Goal: Task Accomplishment & Management: Manage account settings

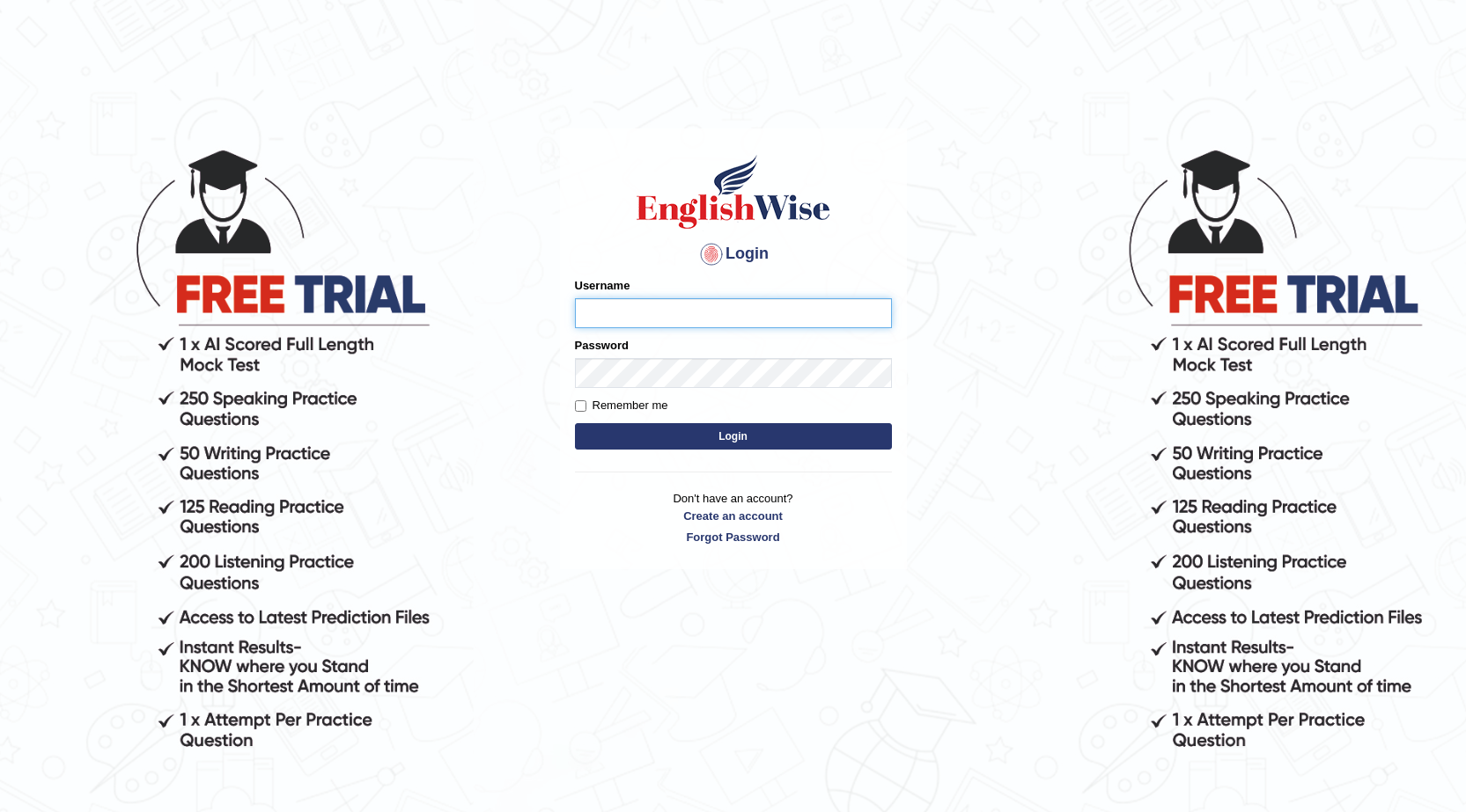
click at [646, 304] on input "Username" at bounding box center [733, 313] width 317 height 30
type input "talwinder123"
click at [639, 353] on div "Password" at bounding box center [733, 362] width 317 height 51
click at [745, 435] on button "Login" at bounding box center [733, 437] width 317 height 27
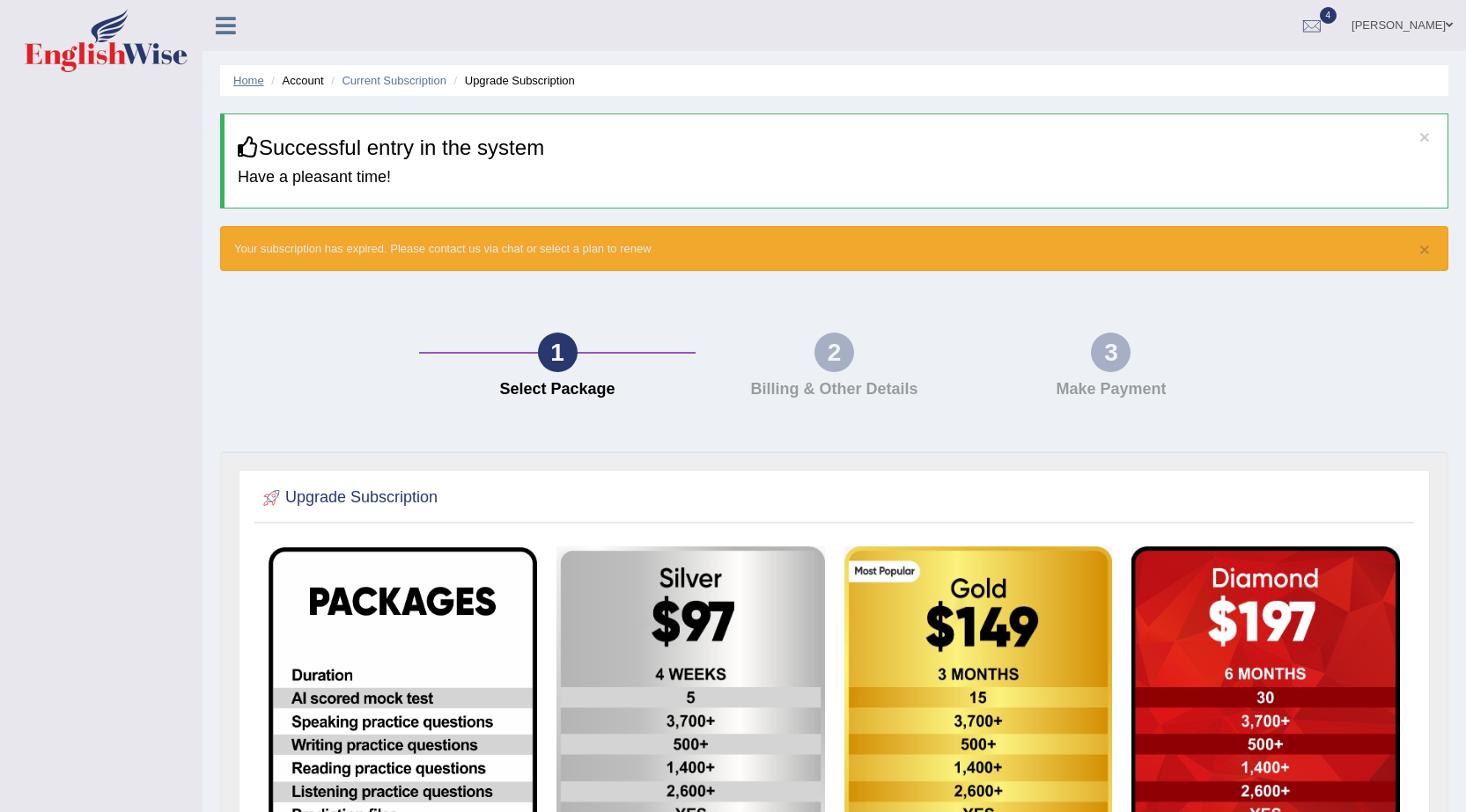
click at [255, 80] on link "Home" at bounding box center [249, 80] width 31 height 13
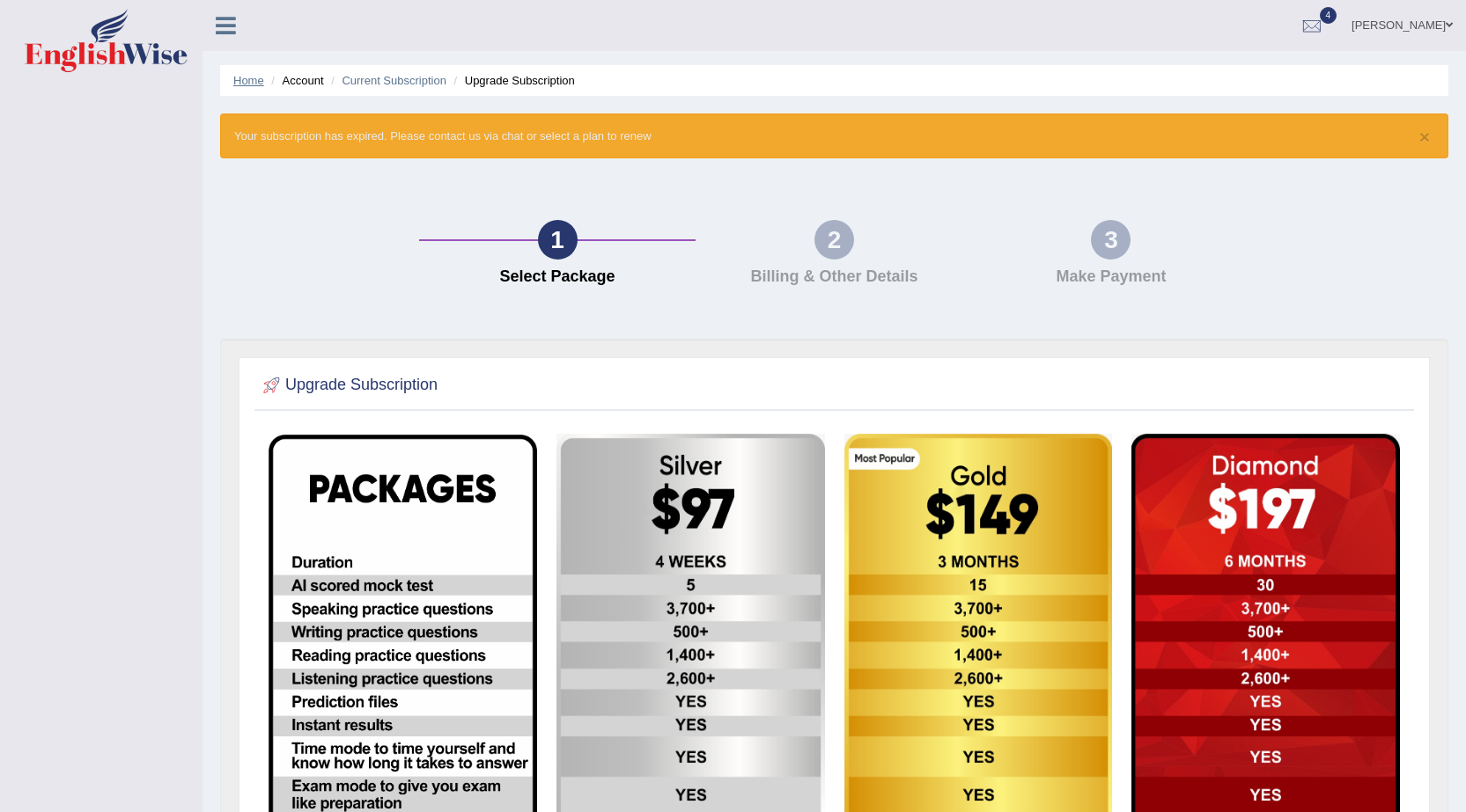
click at [249, 76] on link "Home" at bounding box center [249, 80] width 31 height 13
click at [248, 82] on link "Home" at bounding box center [249, 80] width 31 height 13
click at [232, 28] on icon at bounding box center [225, 26] width 20 height 23
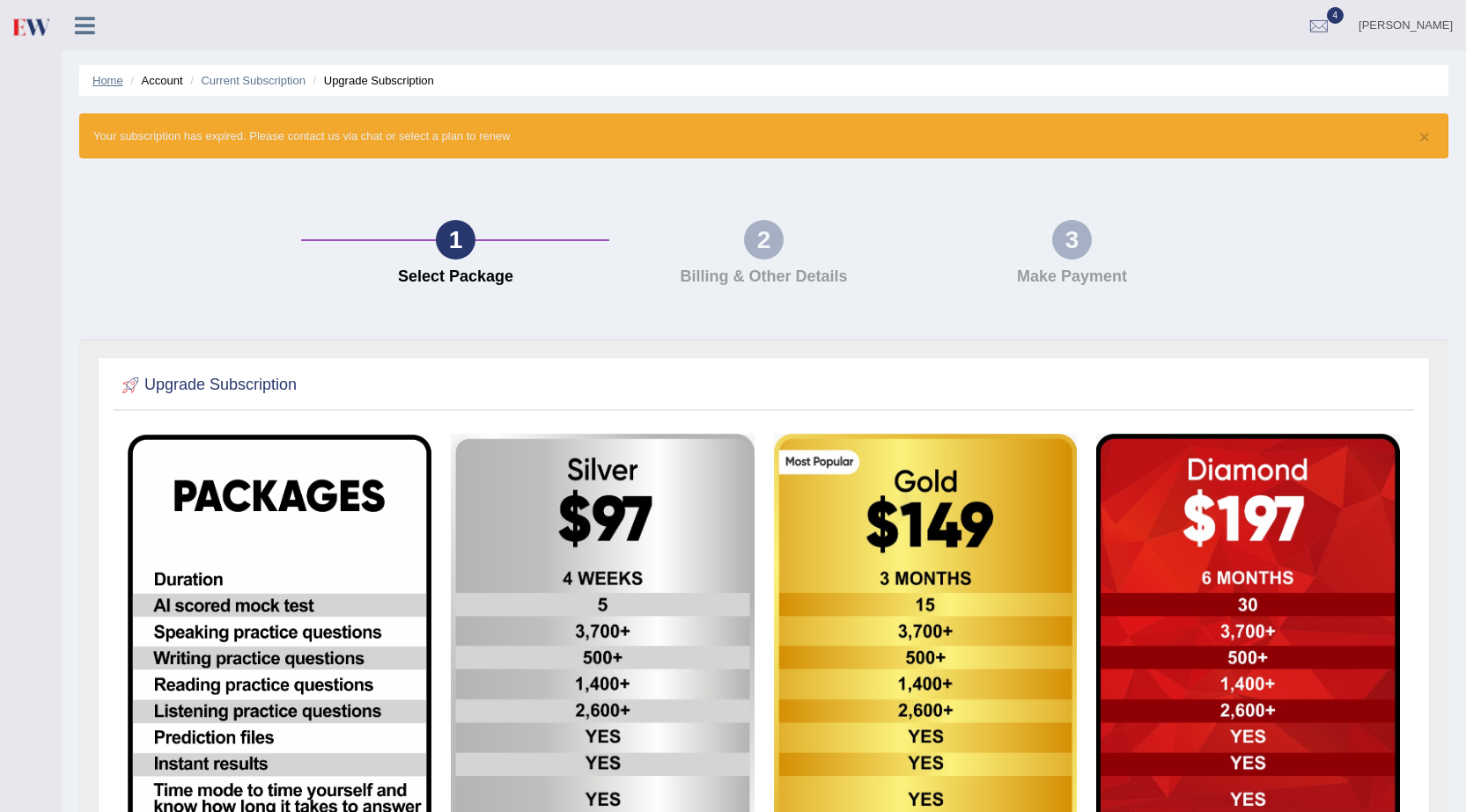
click at [105, 76] on link "Home" at bounding box center [108, 80] width 31 height 13
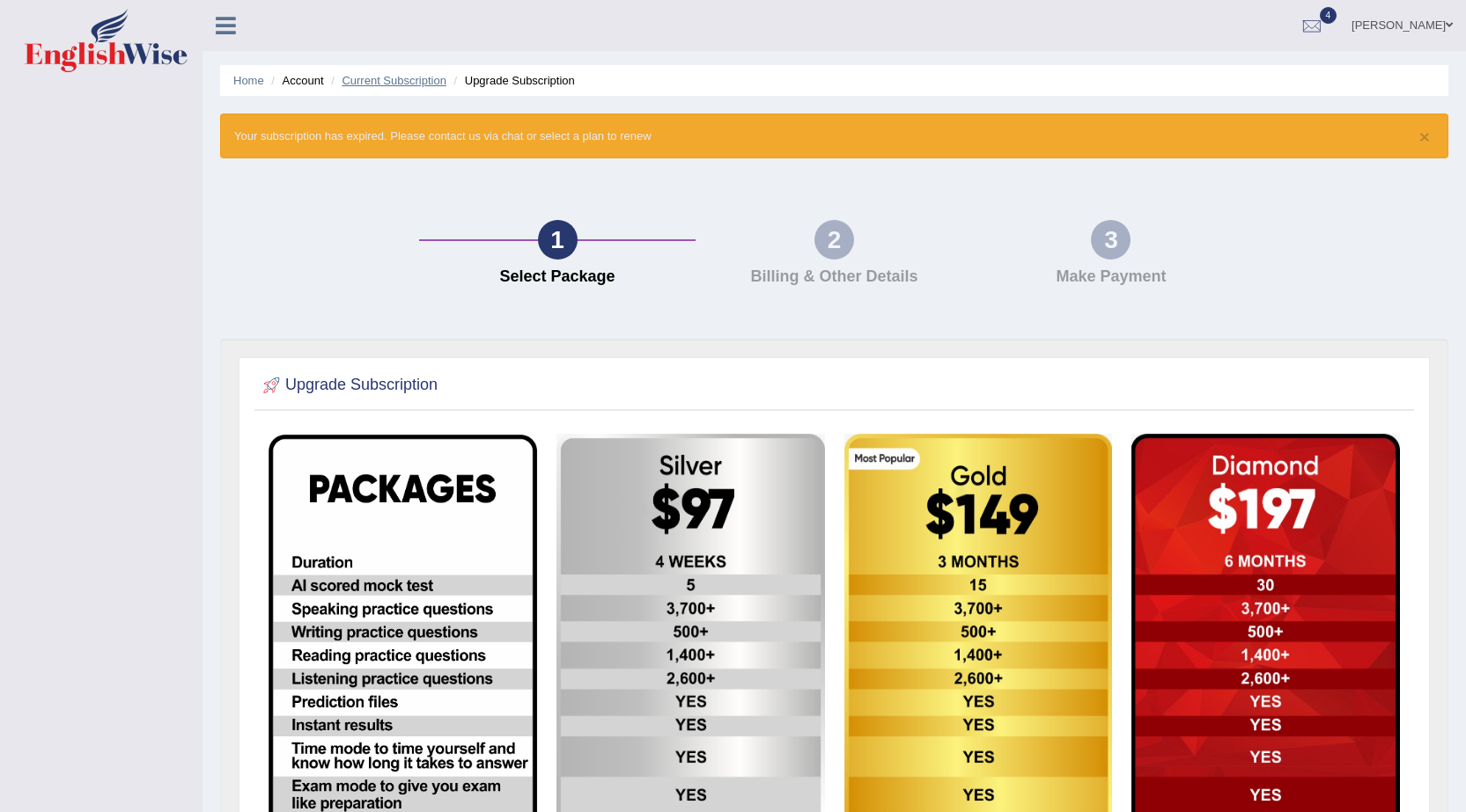
click at [406, 82] on link "Current Subscription" at bounding box center [394, 80] width 105 height 13
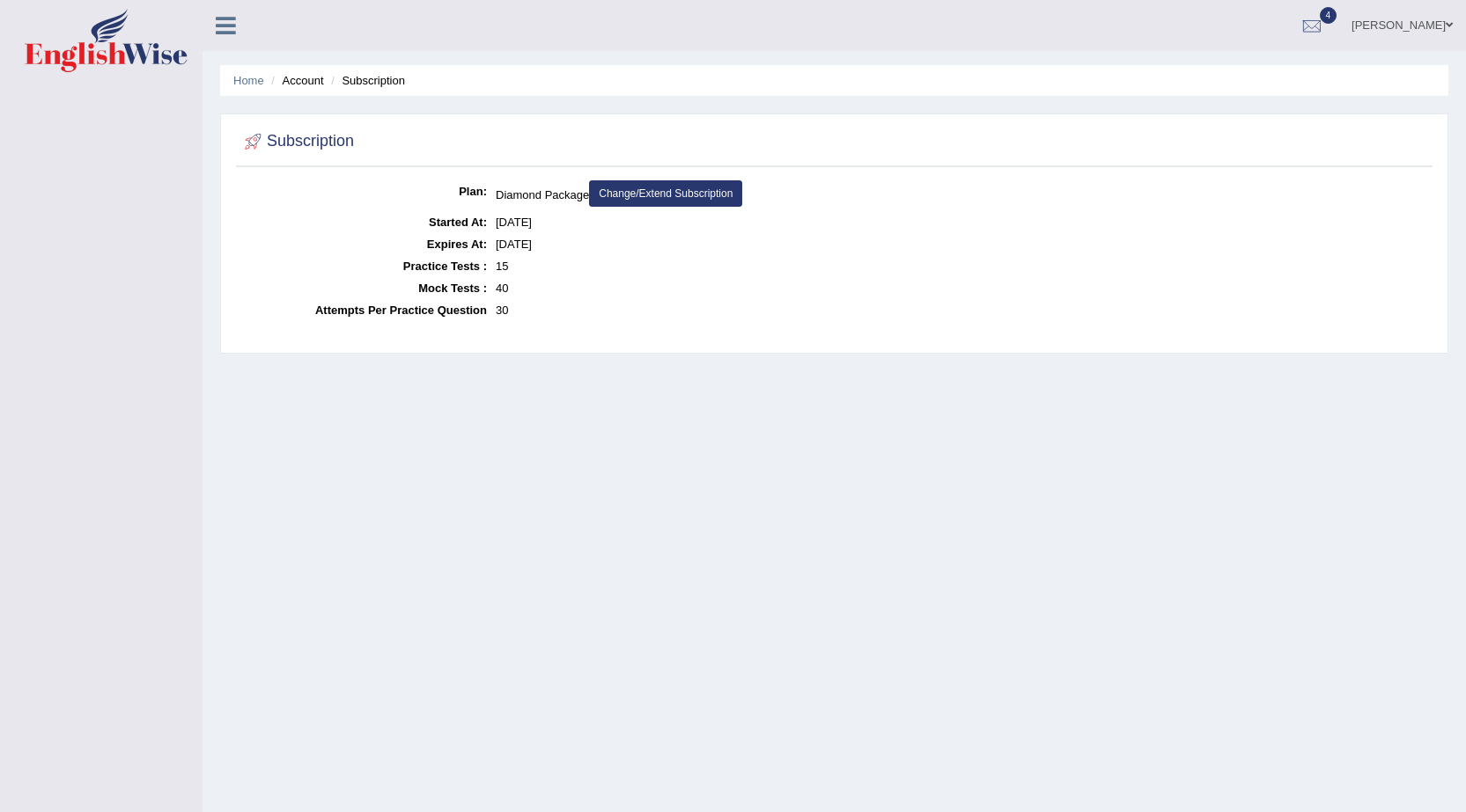
click at [302, 81] on li "Account" at bounding box center [295, 79] width 56 height 16
click at [302, 82] on li "Account" at bounding box center [295, 79] width 56 height 16
click at [391, 82] on li "Subscription" at bounding box center [366, 79] width 78 height 16
click at [312, 70] on ul "Home Account Subscription" at bounding box center [834, 80] width 1229 height 31
drag, startPoint x: 263, startPoint y: 72, endPoint x: 255, endPoint y: 85, distance: 15.3
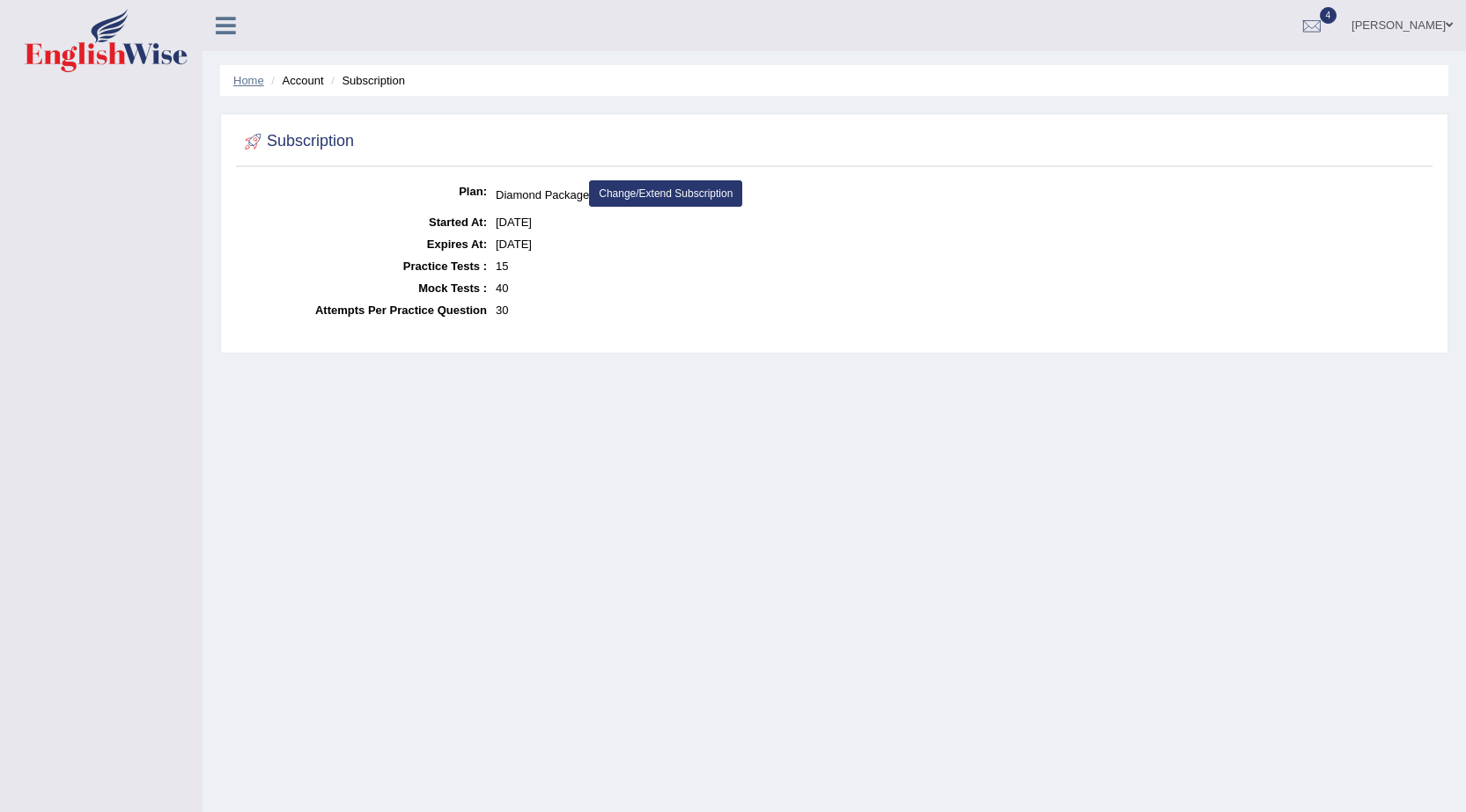
click at [260, 95] on ul "Home Account Subscription" at bounding box center [834, 80] width 1229 height 31
click at [1378, 26] on link "[PERSON_NAME]" at bounding box center [1402, 23] width 127 height 46
click at [1374, 27] on link "[PERSON_NAME]" at bounding box center [1402, 23] width 127 height 46
click at [1432, 26] on link "[PERSON_NAME]" at bounding box center [1402, 23] width 127 height 46
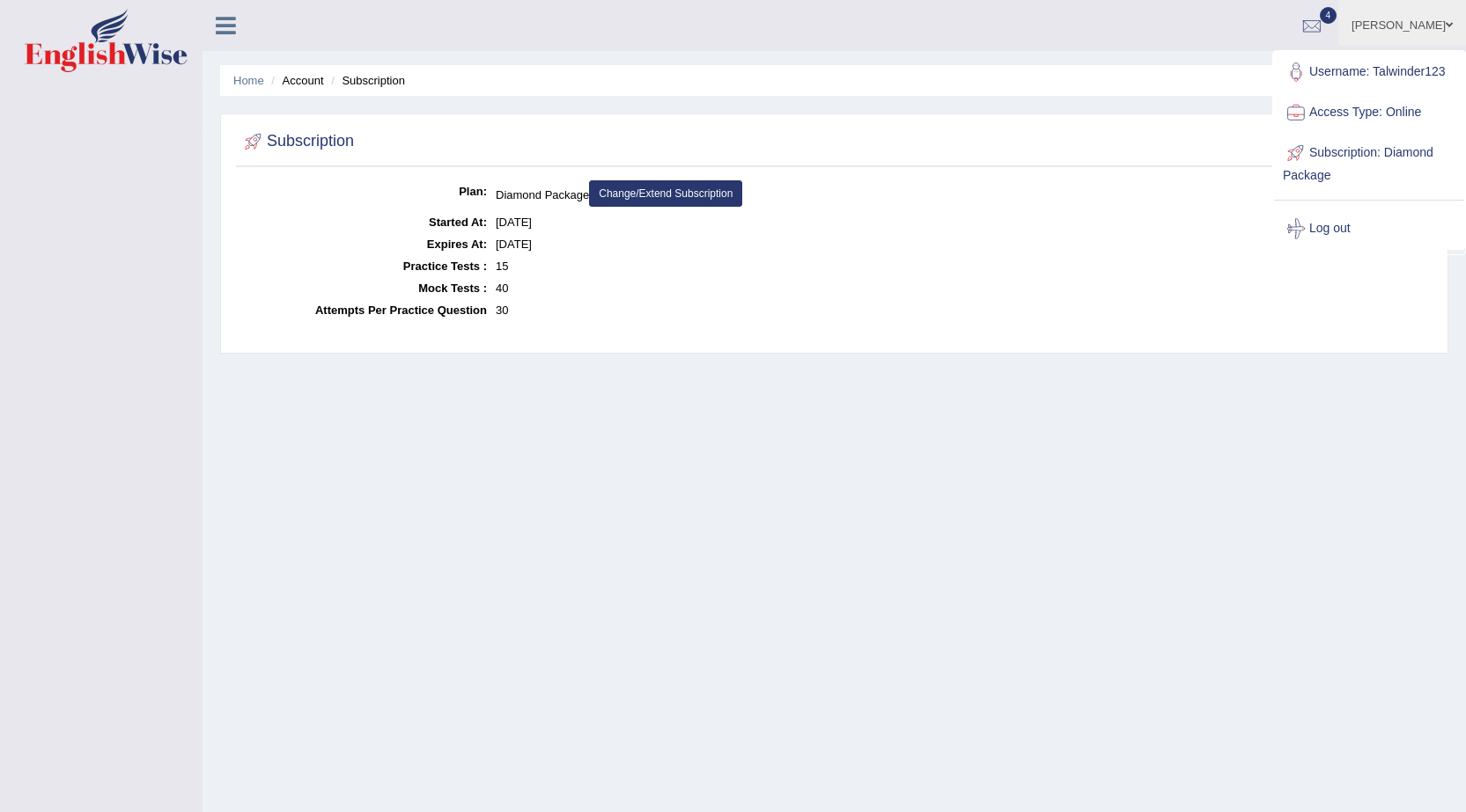
click at [228, 39] on div "talwinder singh Toggle navigation Username: Talwinder123 Access Type: Online Su…" at bounding box center [834, 25] width 1263 height 51
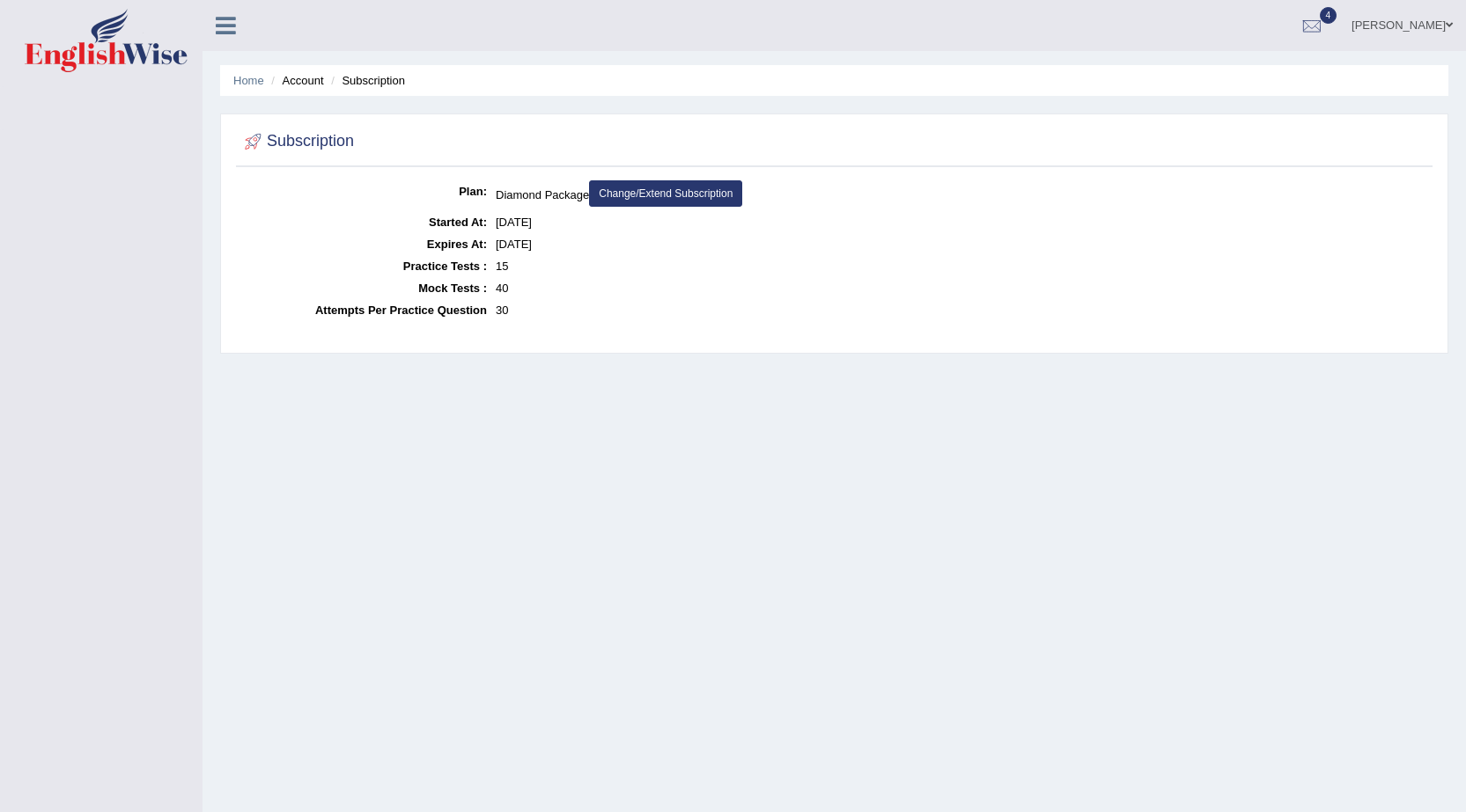
click at [227, 31] on icon at bounding box center [225, 26] width 20 height 23
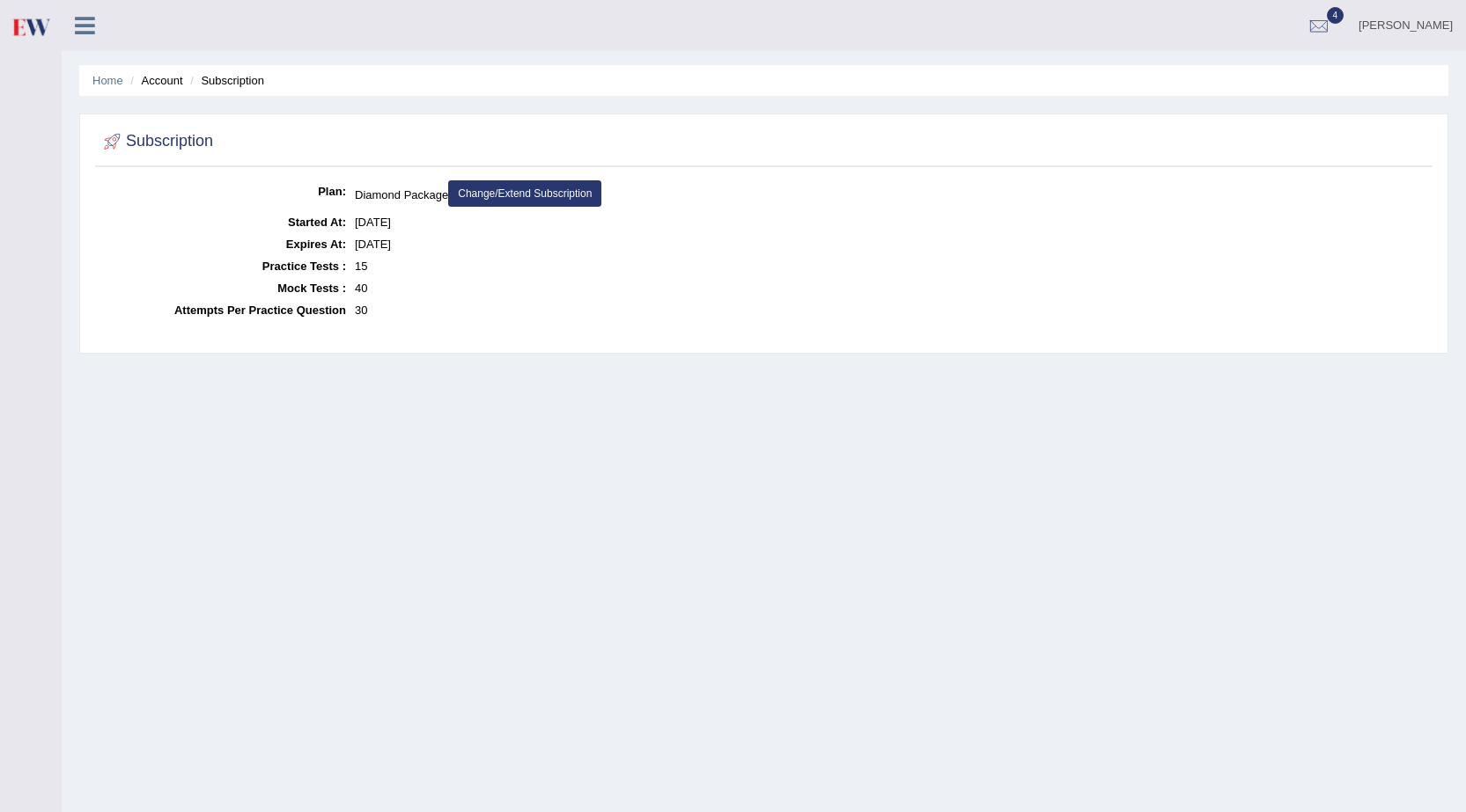
click at [160, 84] on li "Account" at bounding box center [154, 79] width 56 height 16
click at [169, 67] on ul "Home Account Subscription" at bounding box center [764, 80] width 1369 height 31
click at [103, 83] on link "Home" at bounding box center [108, 80] width 31 height 13
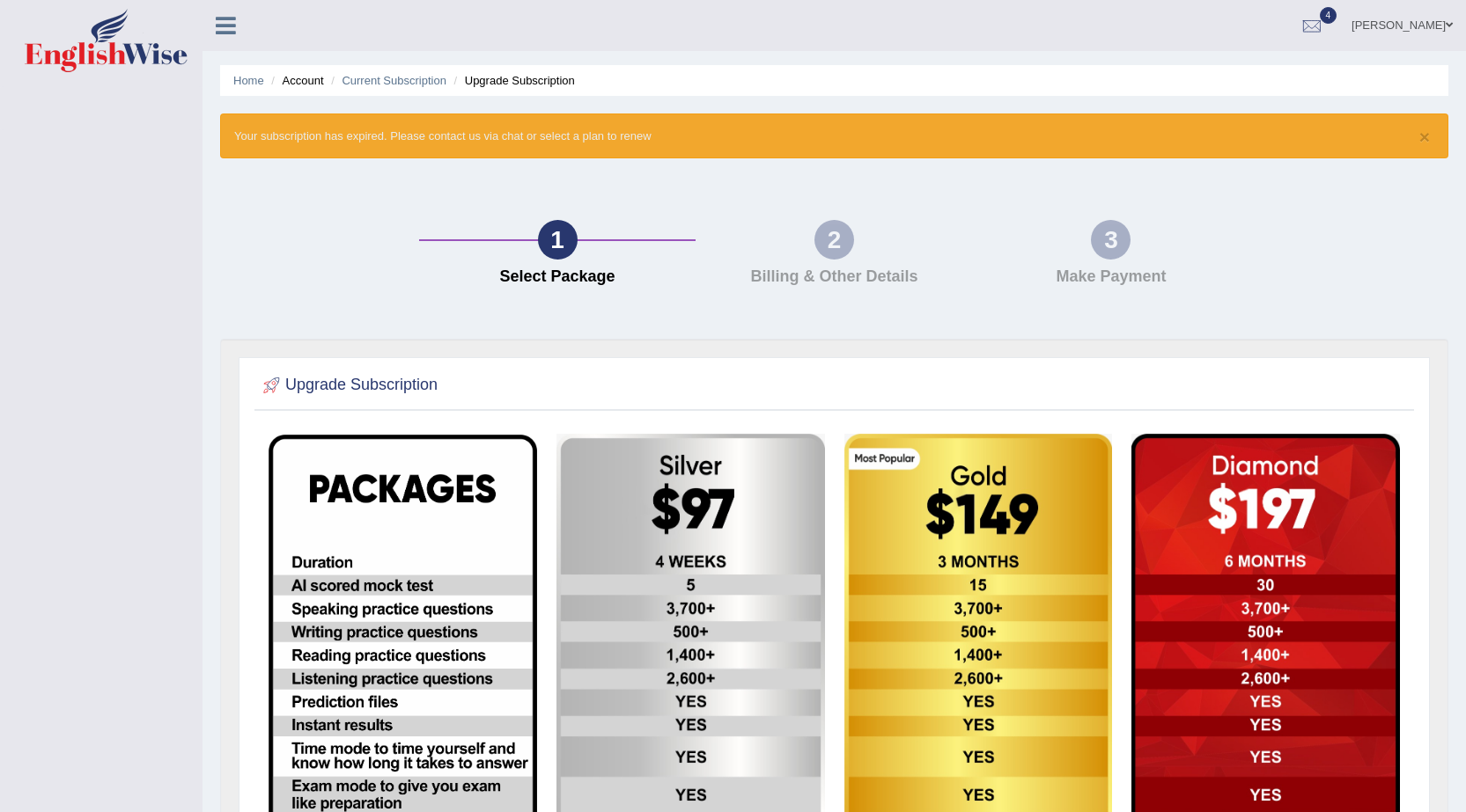
click at [300, 81] on li "Account" at bounding box center [295, 79] width 56 height 16
click at [304, 81] on li "Account" at bounding box center [295, 79] width 56 height 16
click at [308, 81] on li "Account" at bounding box center [295, 79] width 56 height 16
click at [310, 81] on li "Account" at bounding box center [295, 79] width 56 height 16
drag, startPoint x: 310, startPoint y: 81, endPoint x: 226, endPoint y: 282, distance: 217.8
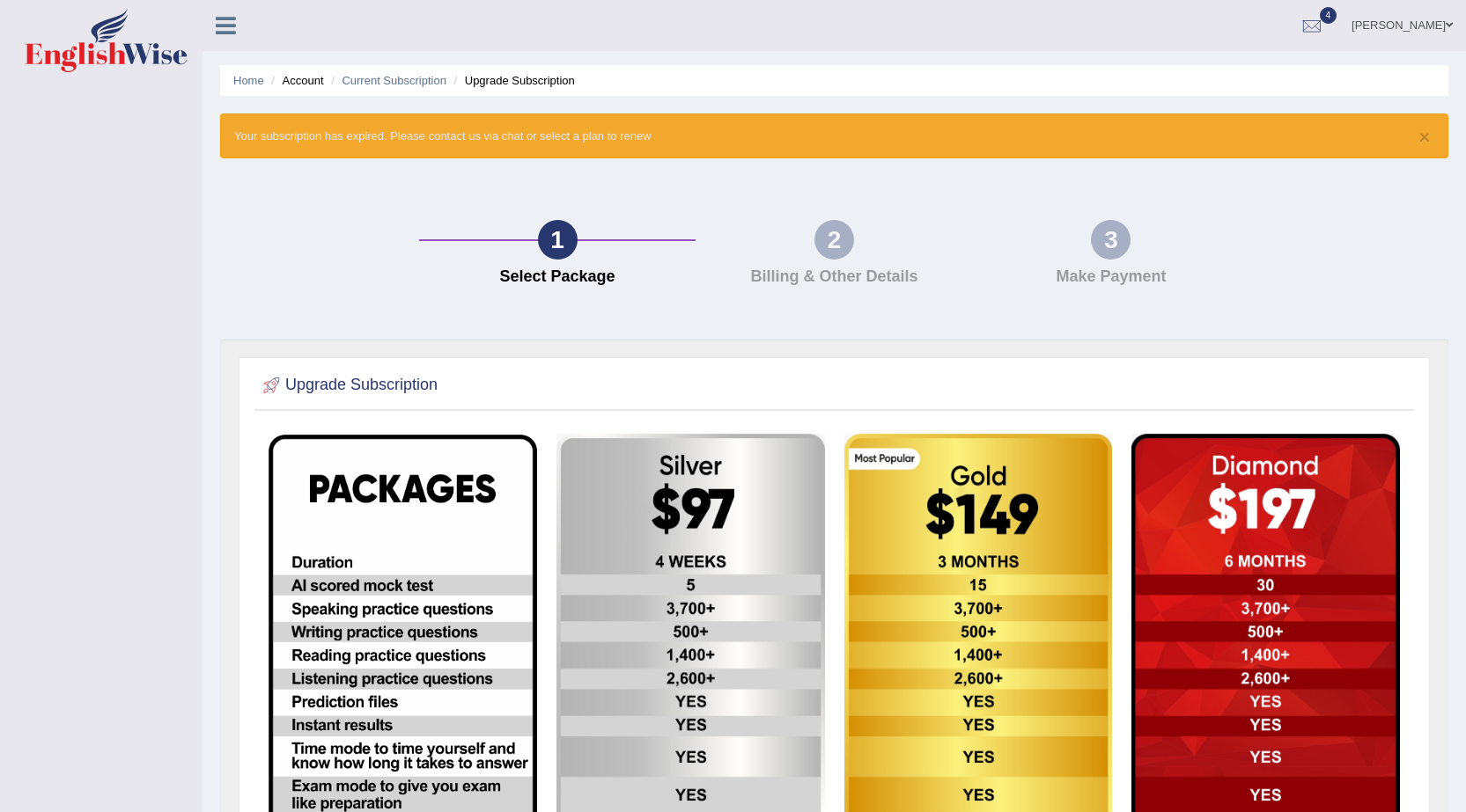
click at [226, 282] on div "1 Select Package 2 Billing & Other Details 3 Make Payment" at bounding box center [834, 257] width 1246 height 163
click at [237, 36] on link at bounding box center [226, 24] width 47 height 27
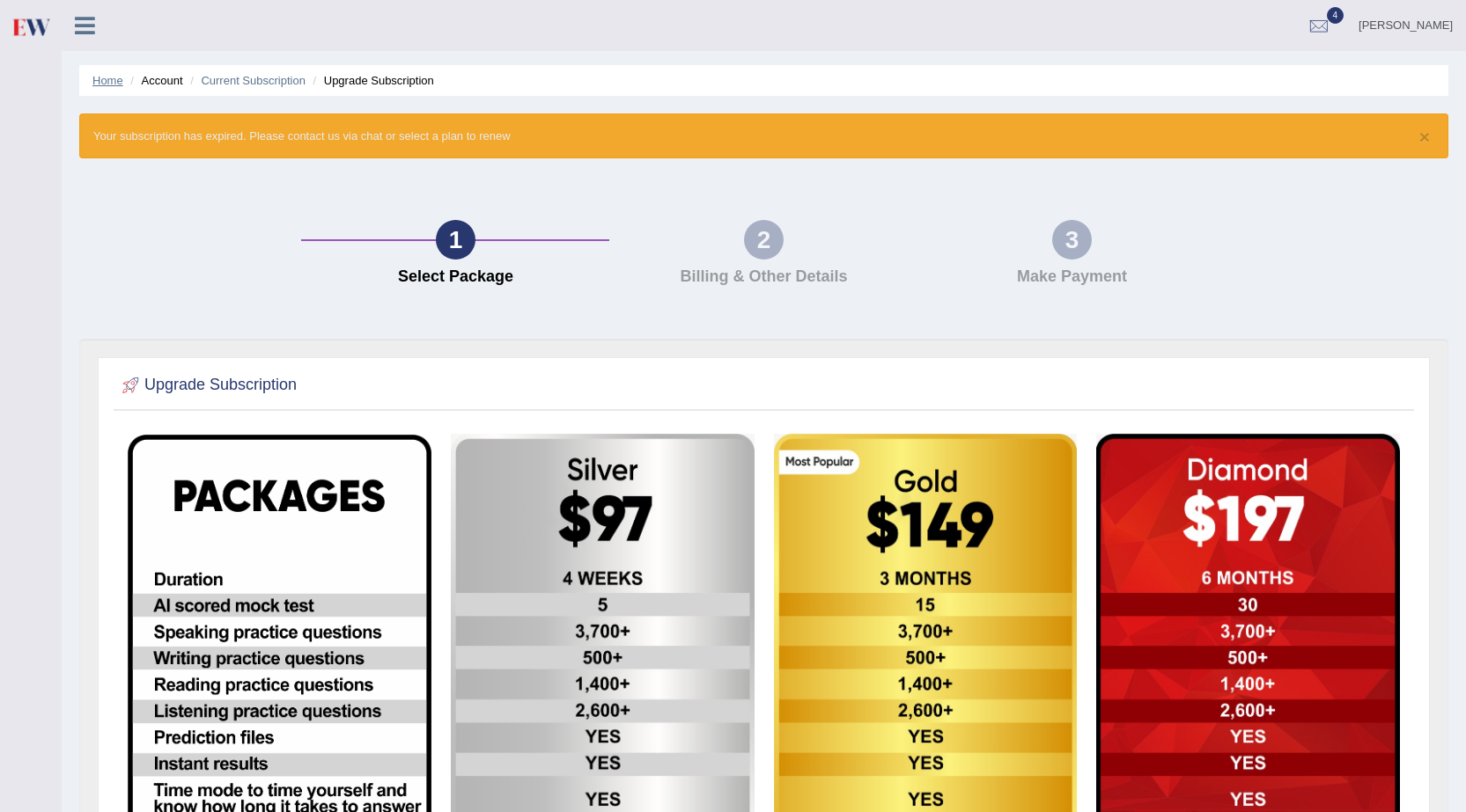
click at [116, 76] on link "Home" at bounding box center [108, 80] width 31 height 13
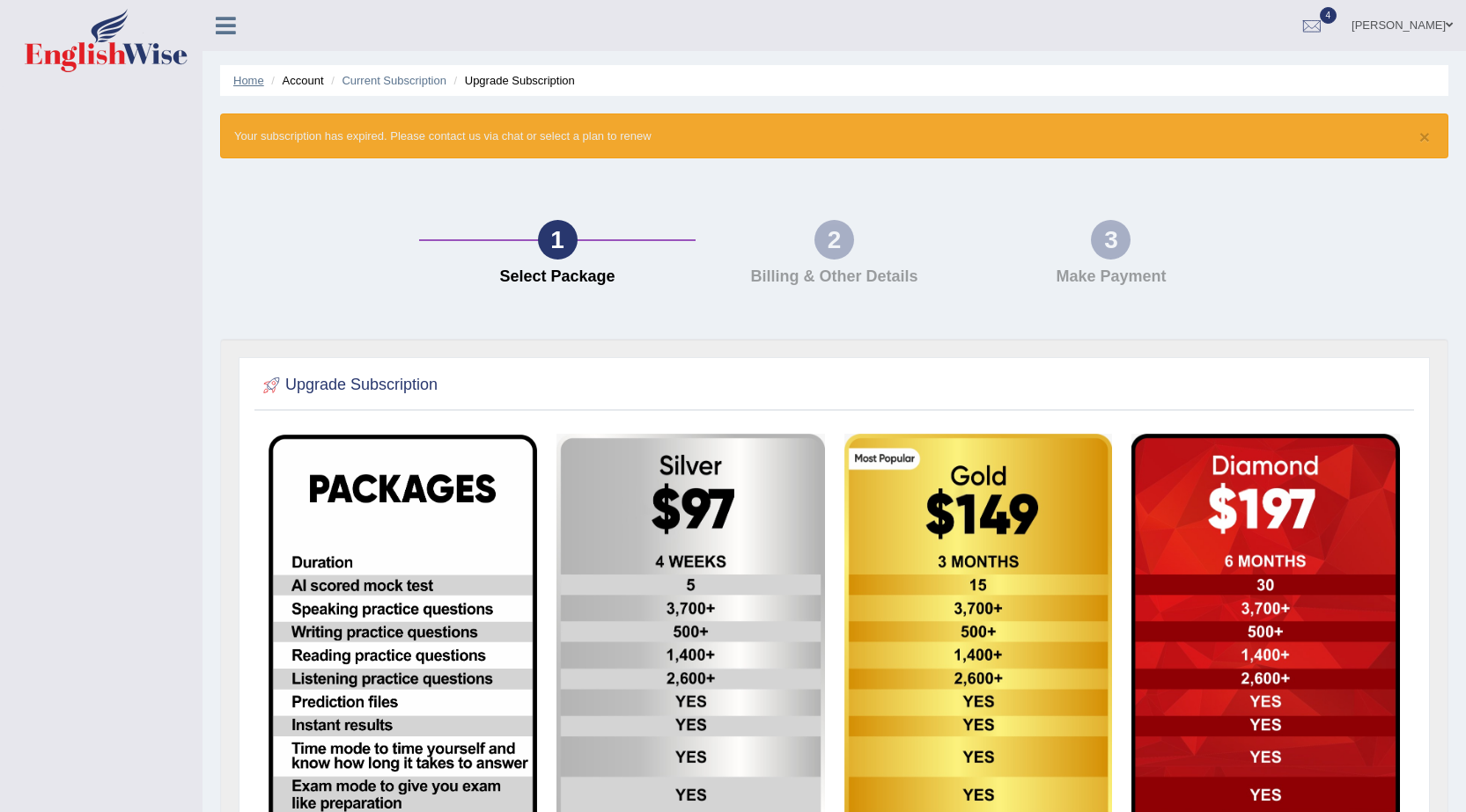
click at [243, 75] on link "Home" at bounding box center [249, 80] width 31 height 13
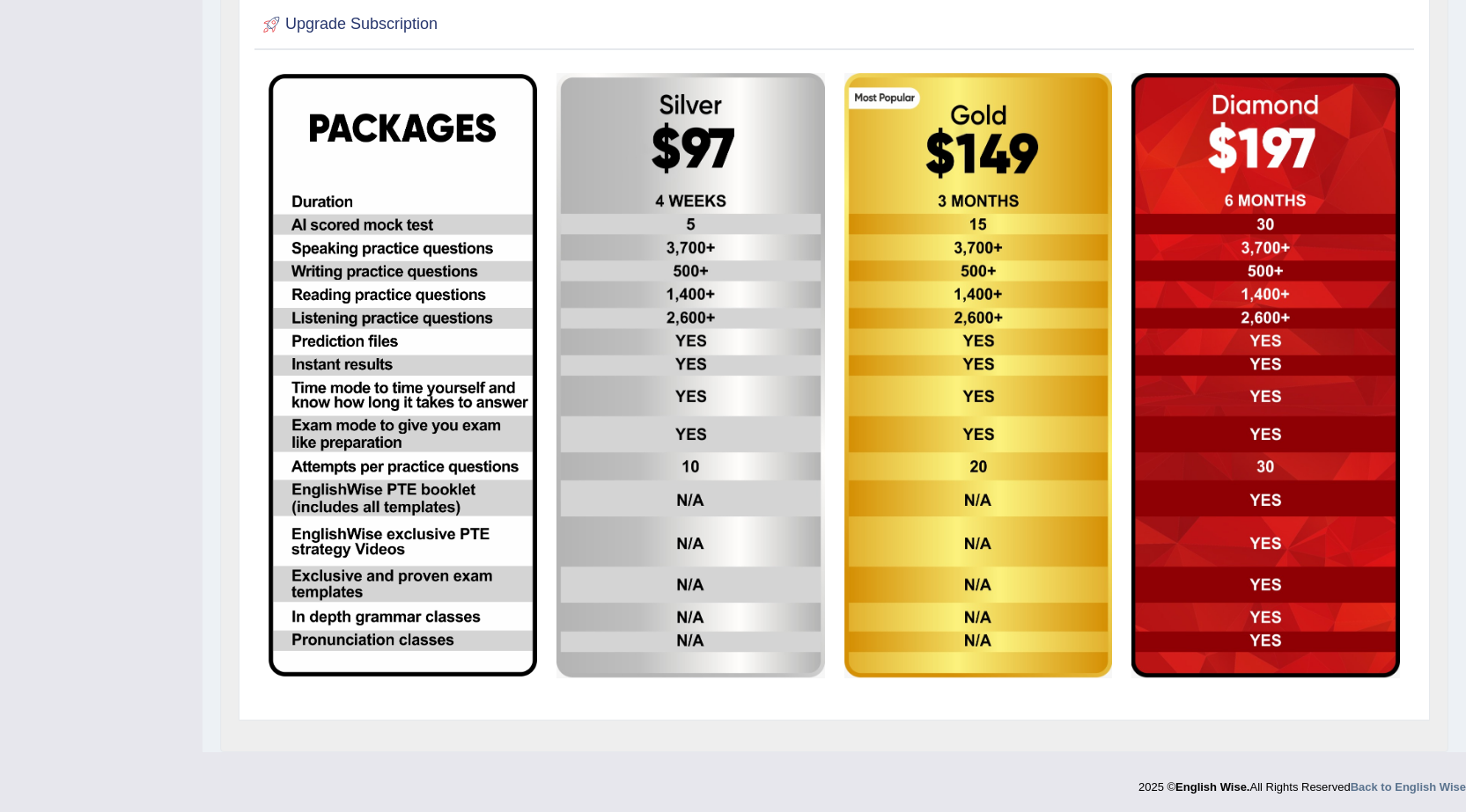
scroll to position [362, 0]
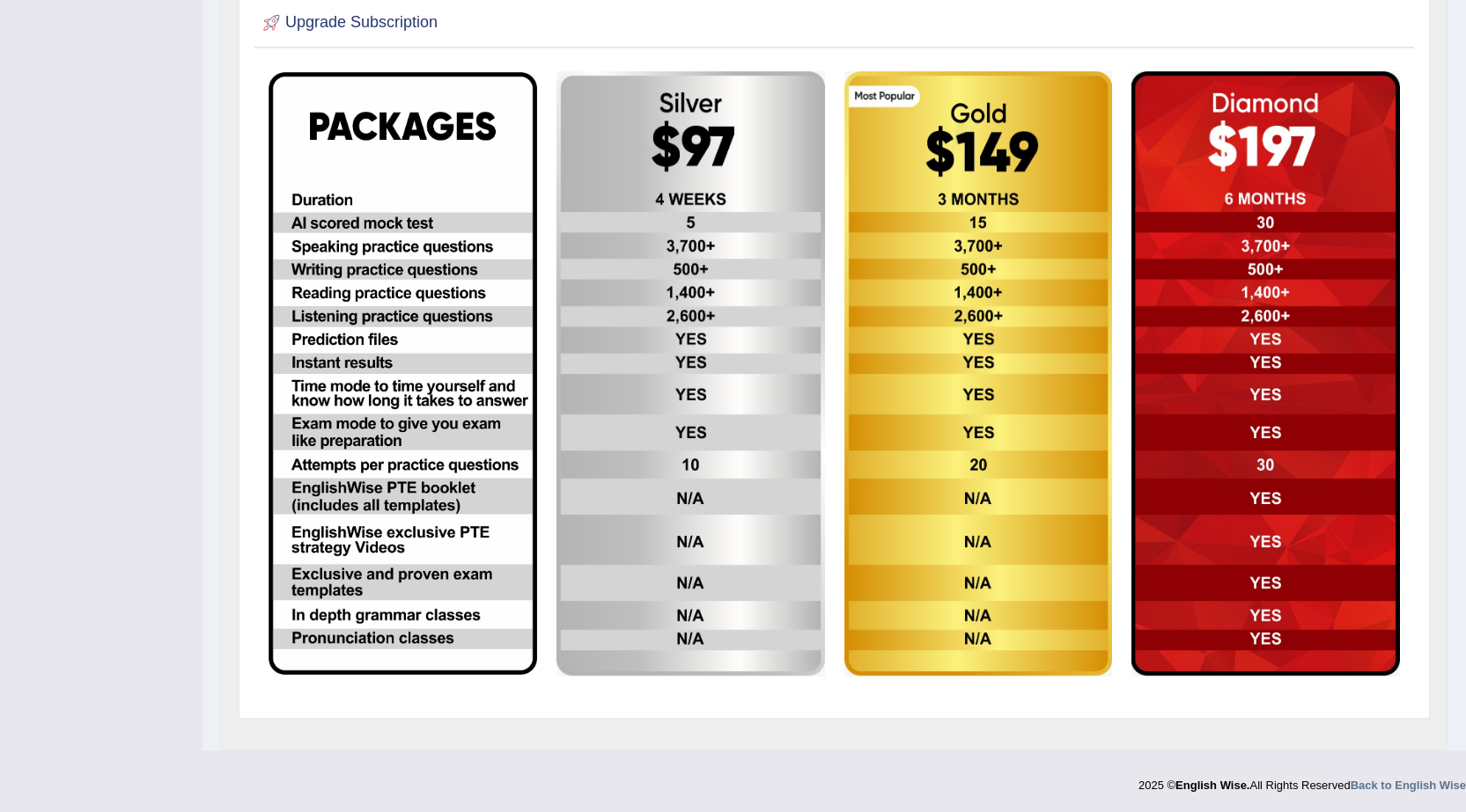
click at [1322, 184] on img at bounding box center [1265, 374] width 269 height 605
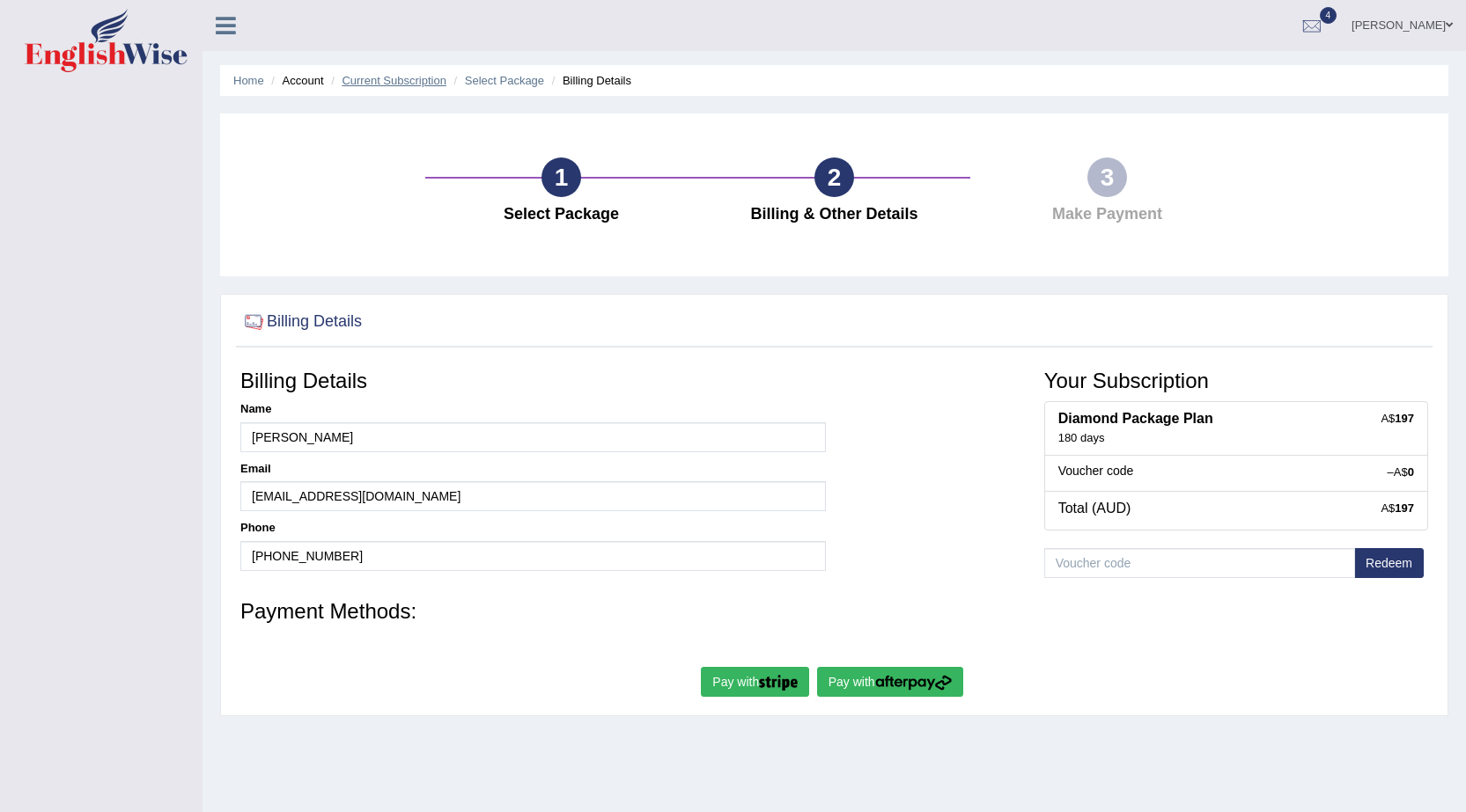
click at [399, 78] on link "Current Subscription" at bounding box center [394, 80] width 105 height 13
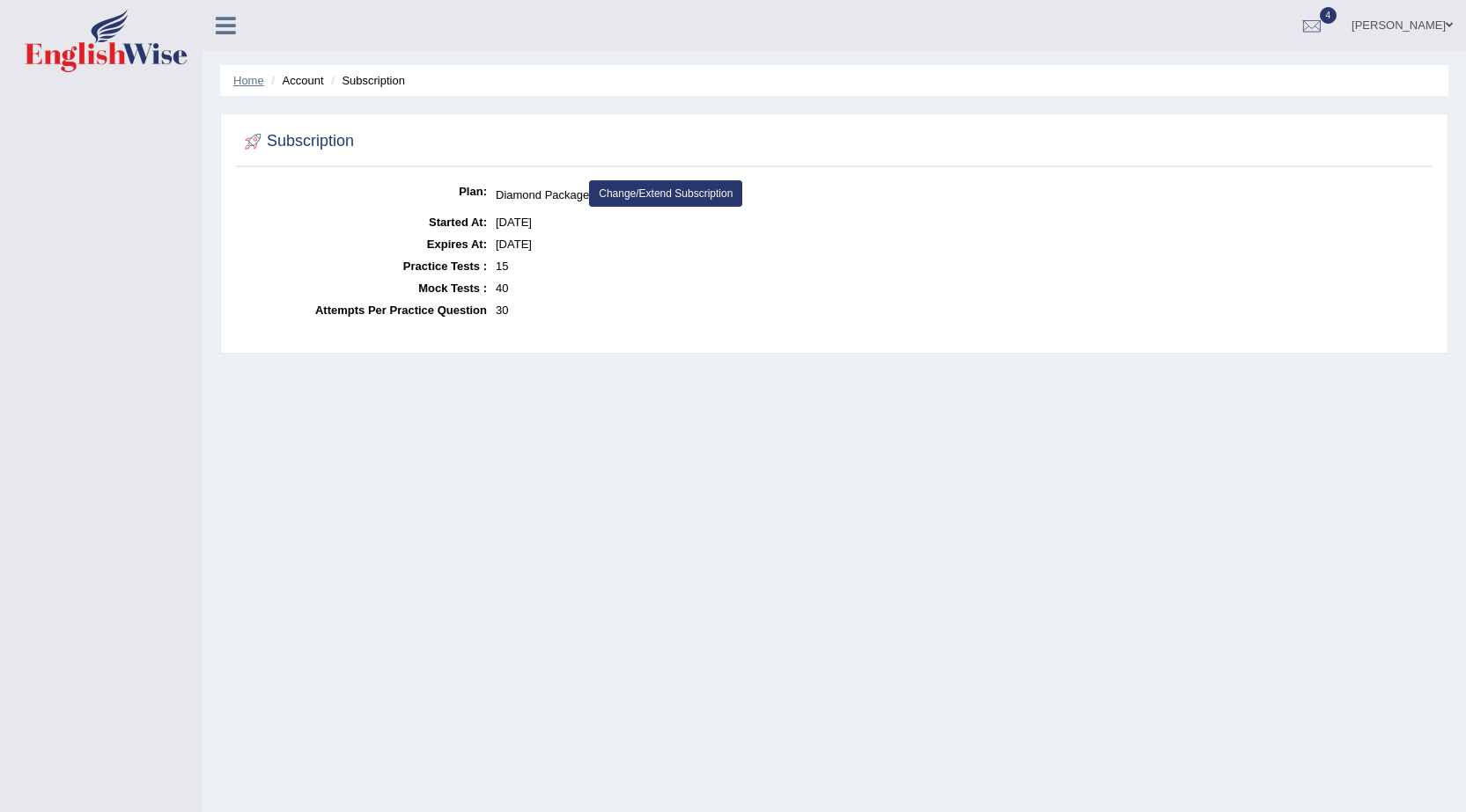
click at [248, 77] on link "Home" at bounding box center [249, 80] width 31 height 13
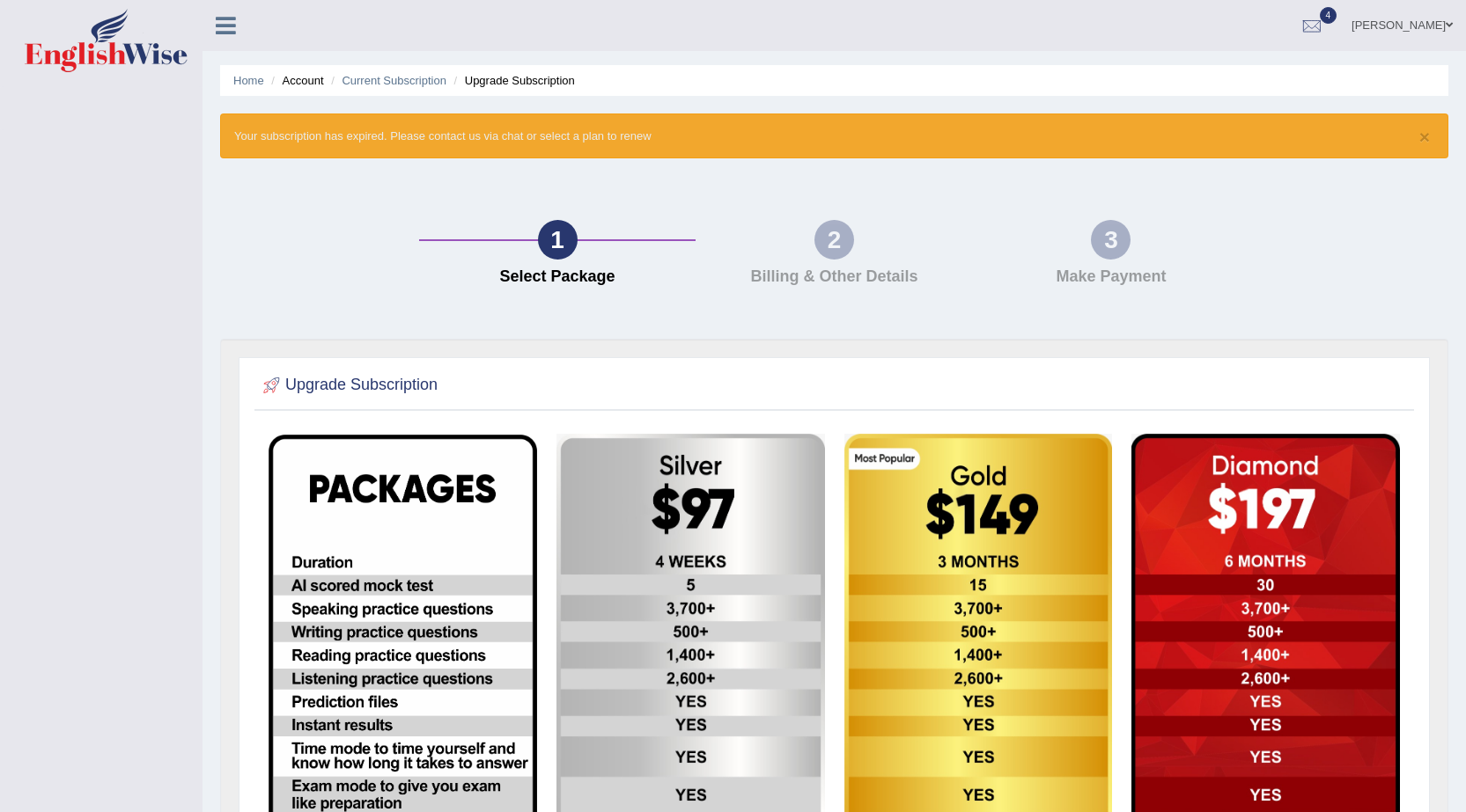
click at [225, 24] on icon at bounding box center [225, 26] width 20 height 23
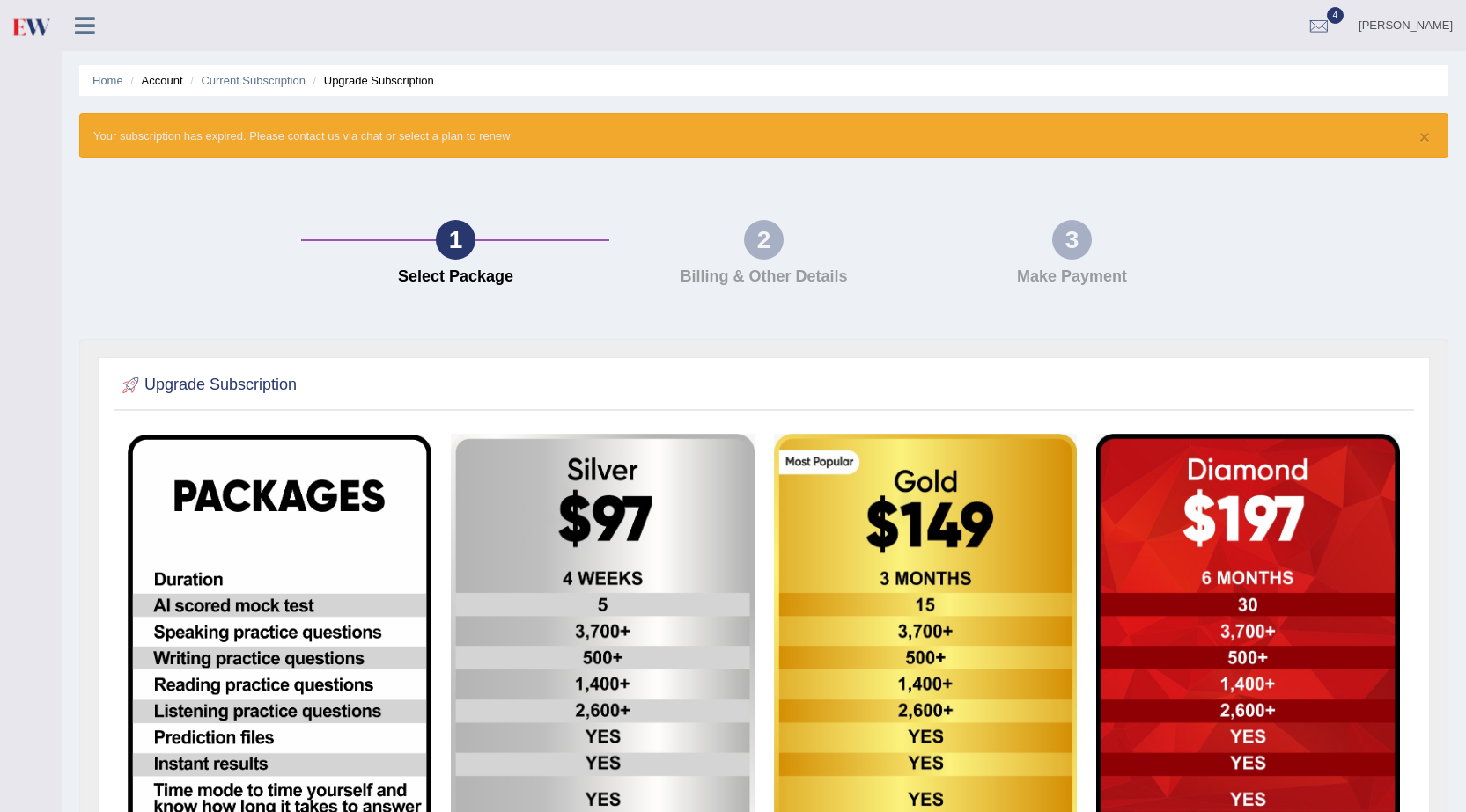
click at [74, 24] on link at bounding box center [84, 24] width 47 height 27
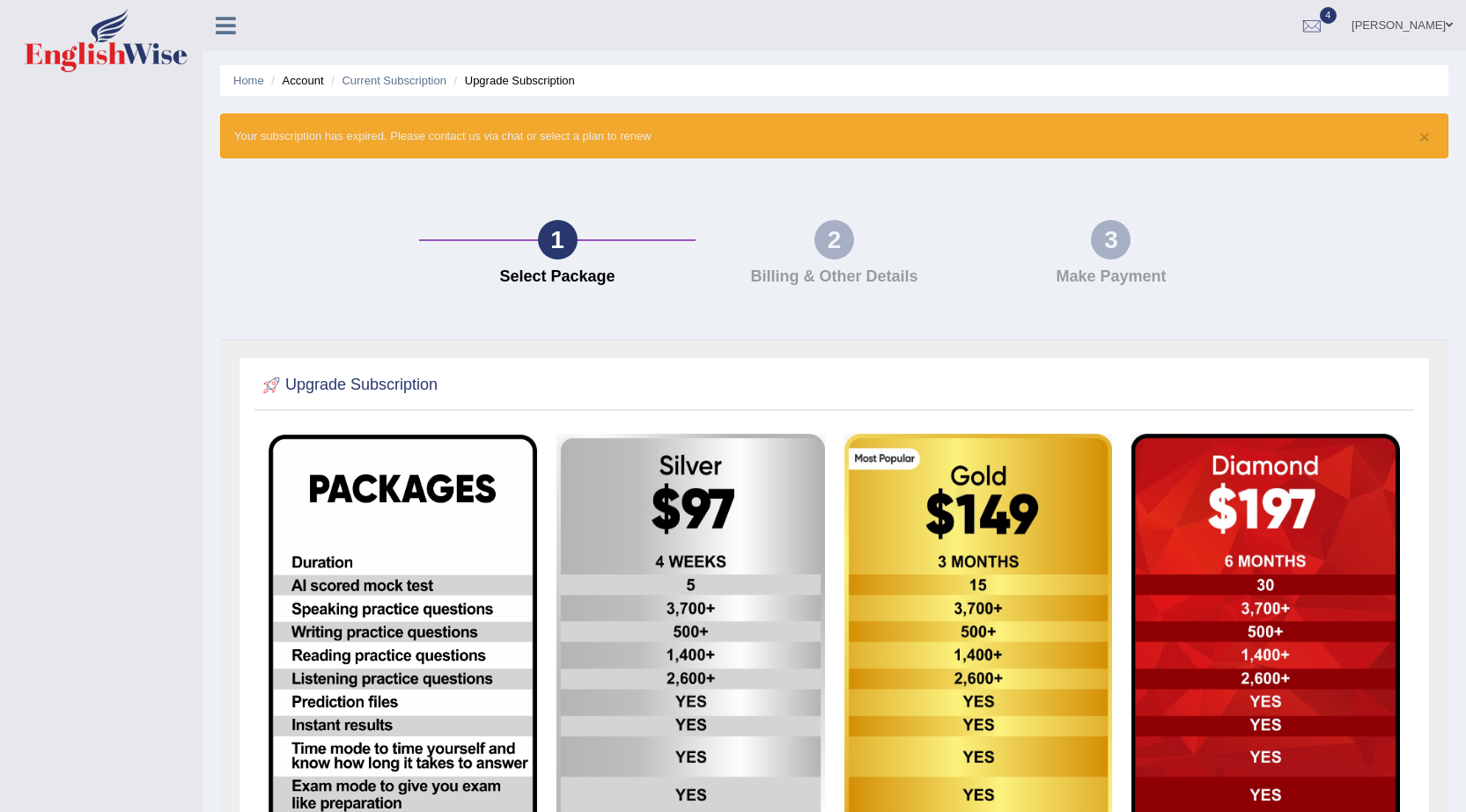
click at [226, 21] on icon at bounding box center [225, 26] width 20 height 23
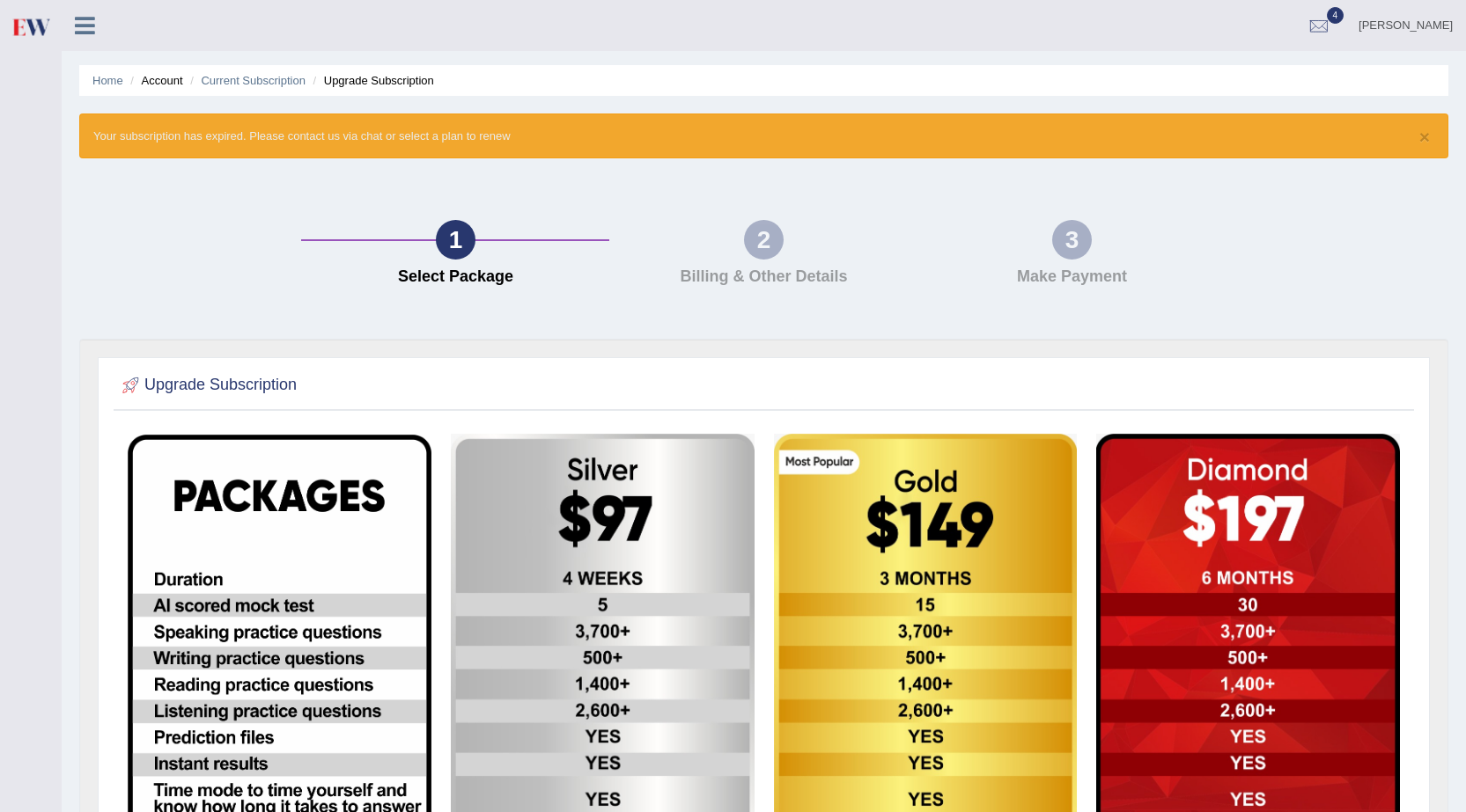
click at [39, 27] on img at bounding box center [30, 27] width 39 height 36
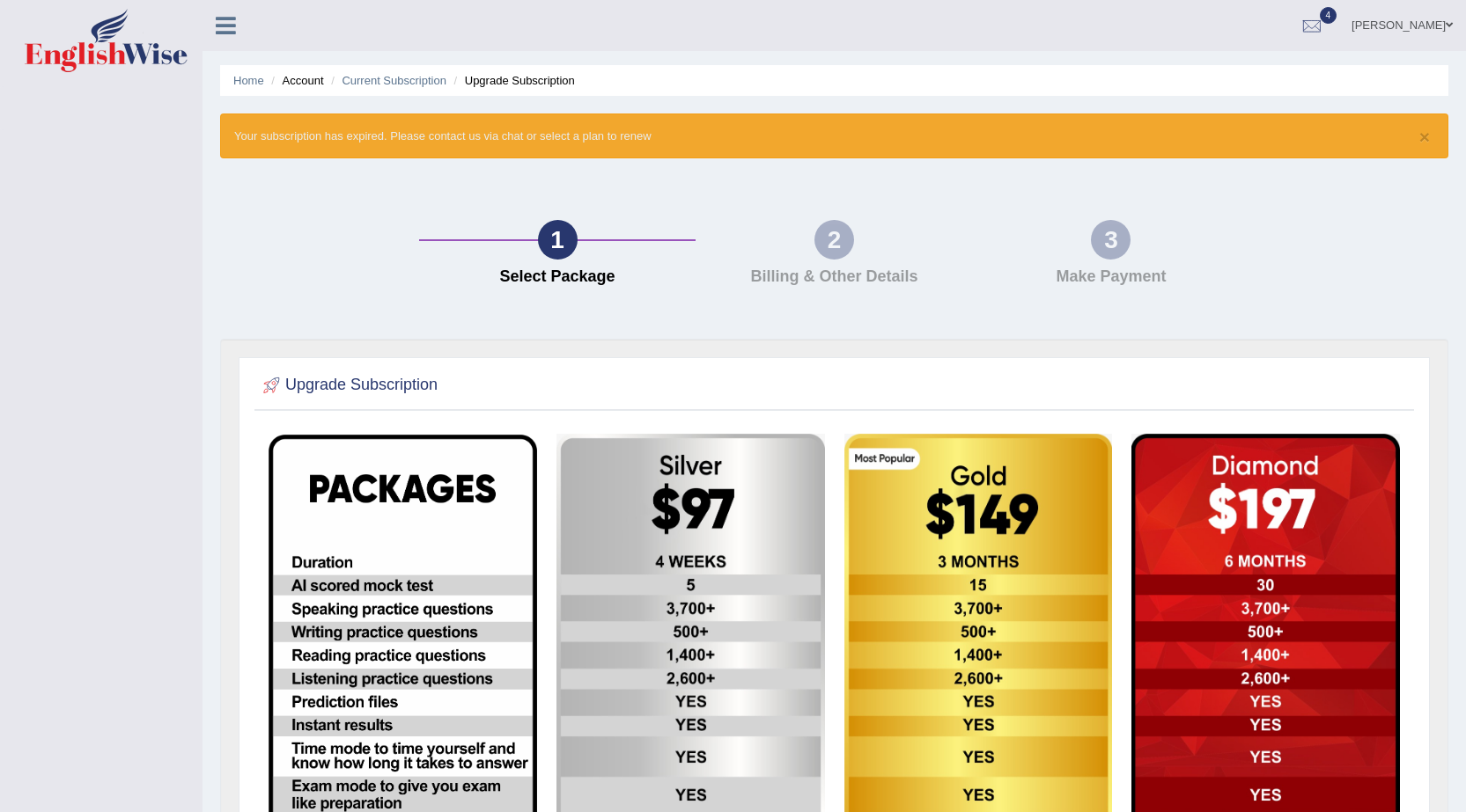
click at [1360, 271] on div "1 Select Package 2 Billing & Other Details 3 Make Payment" at bounding box center [834, 257] width 1246 height 163
click at [1401, 13] on link "[PERSON_NAME]" at bounding box center [1402, 23] width 127 height 46
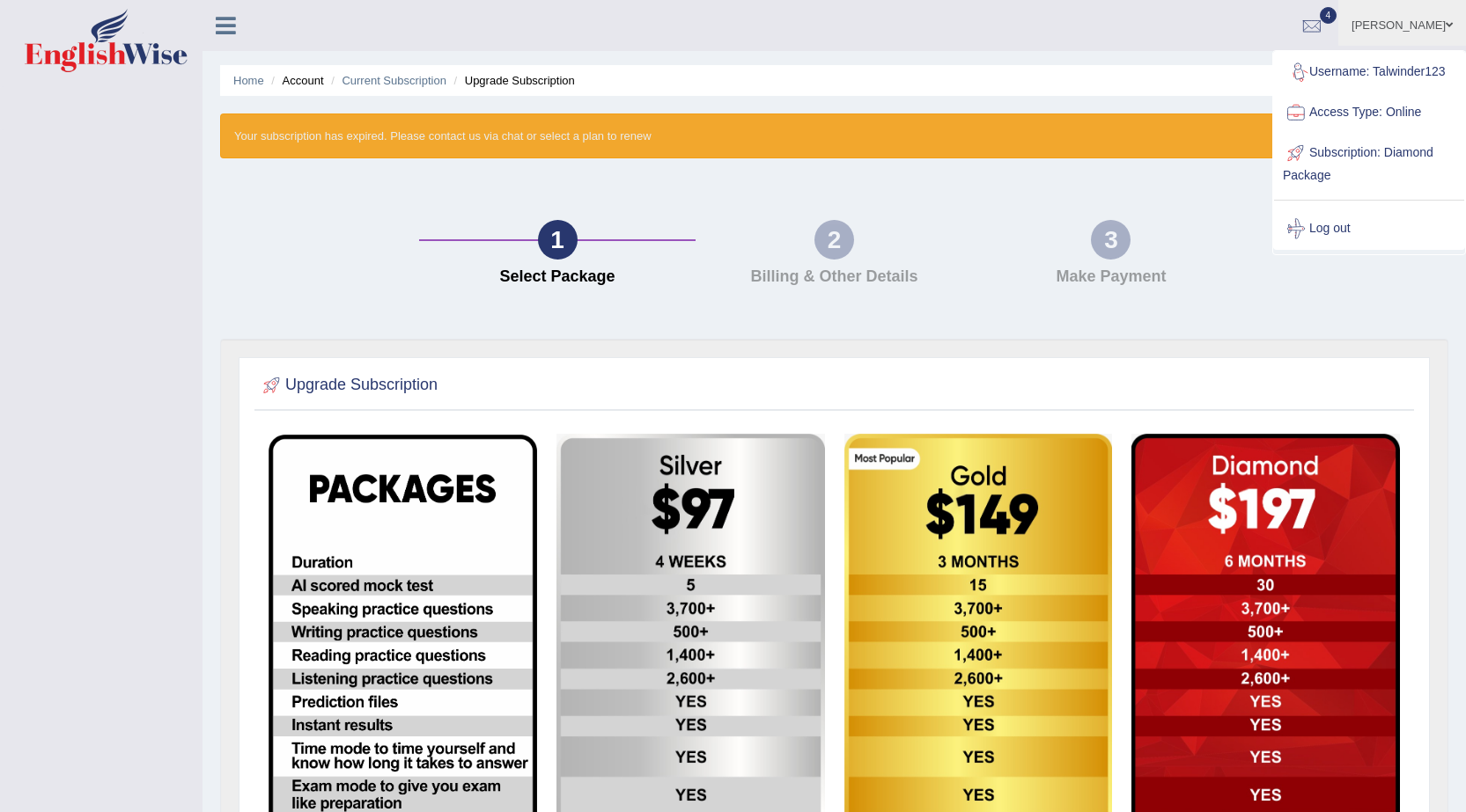
click at [1441, 16] on link "[PERSON_NAME]" at bounding box center [1402, 23] width 127 height 46
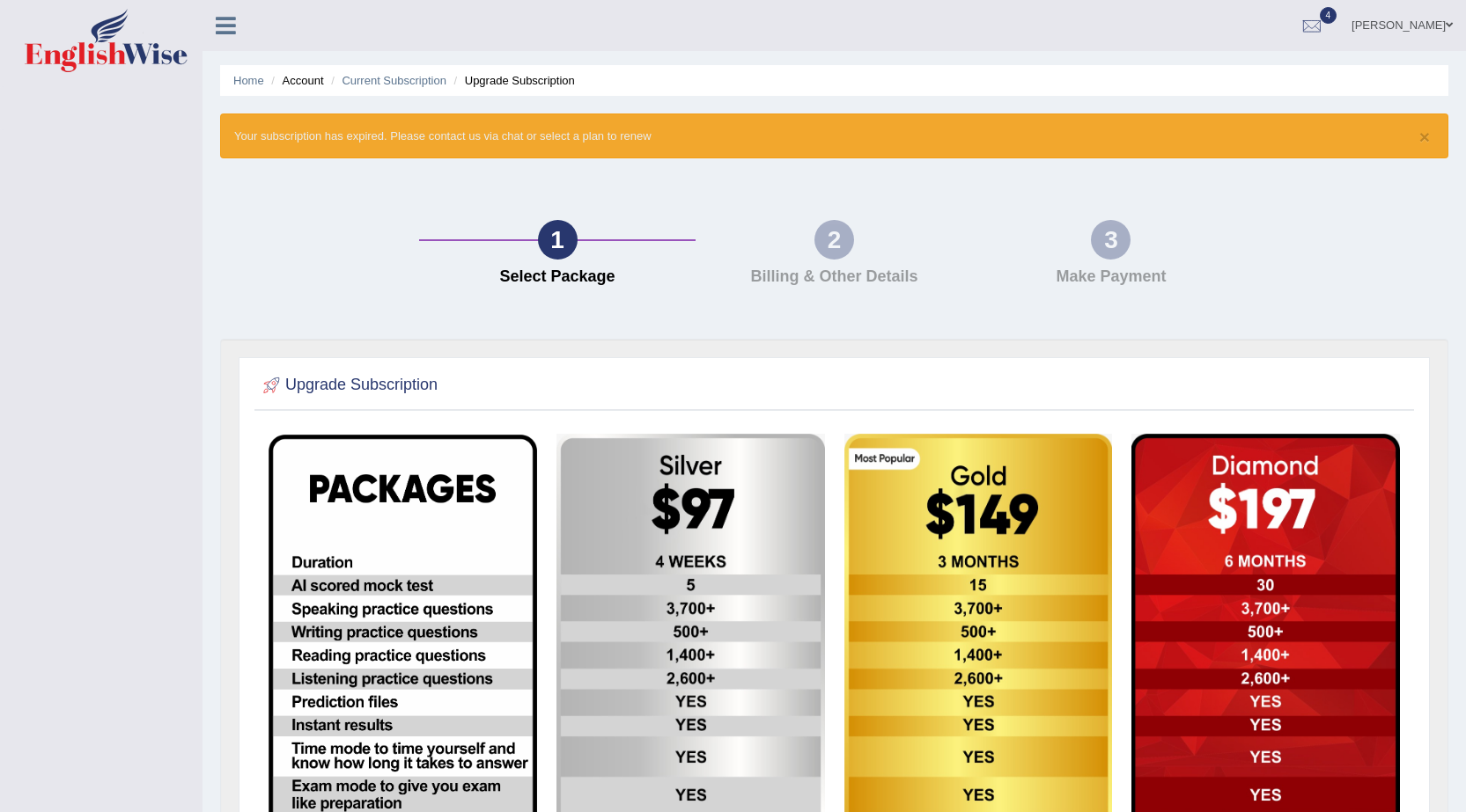
click at [1440, 26] on link "[PERSON_NAME]" at bounding box center [1402, 23] width 127 height 46
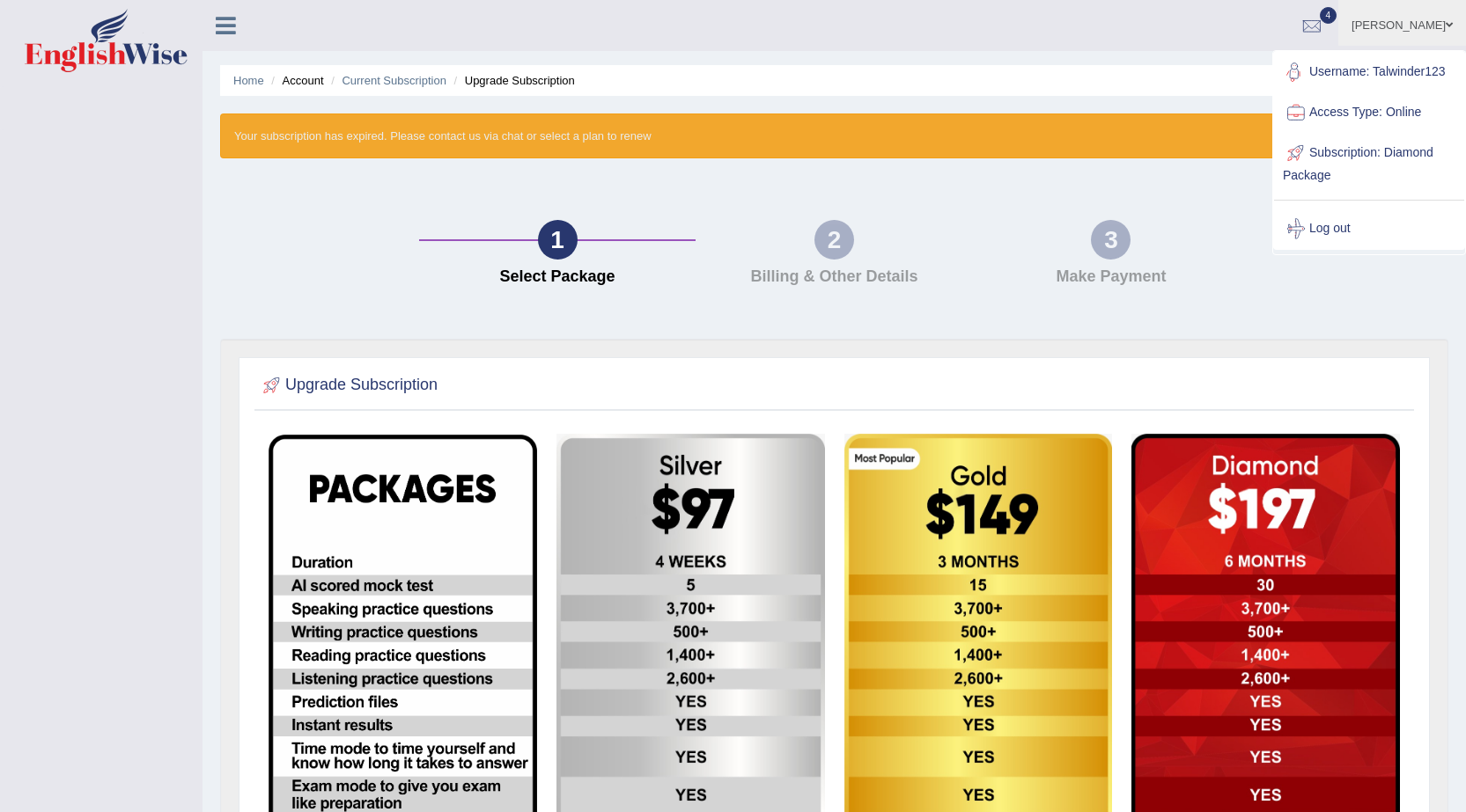
click at [1397, 72] on link "Username: Talwinder123" at bounding box center [1369, 72] width 190 height 40
click at [1397, 72] on ul "Home Account Current Subscription Upgrade Subscription" at bounding box center [834, 80] width 1229 height 31
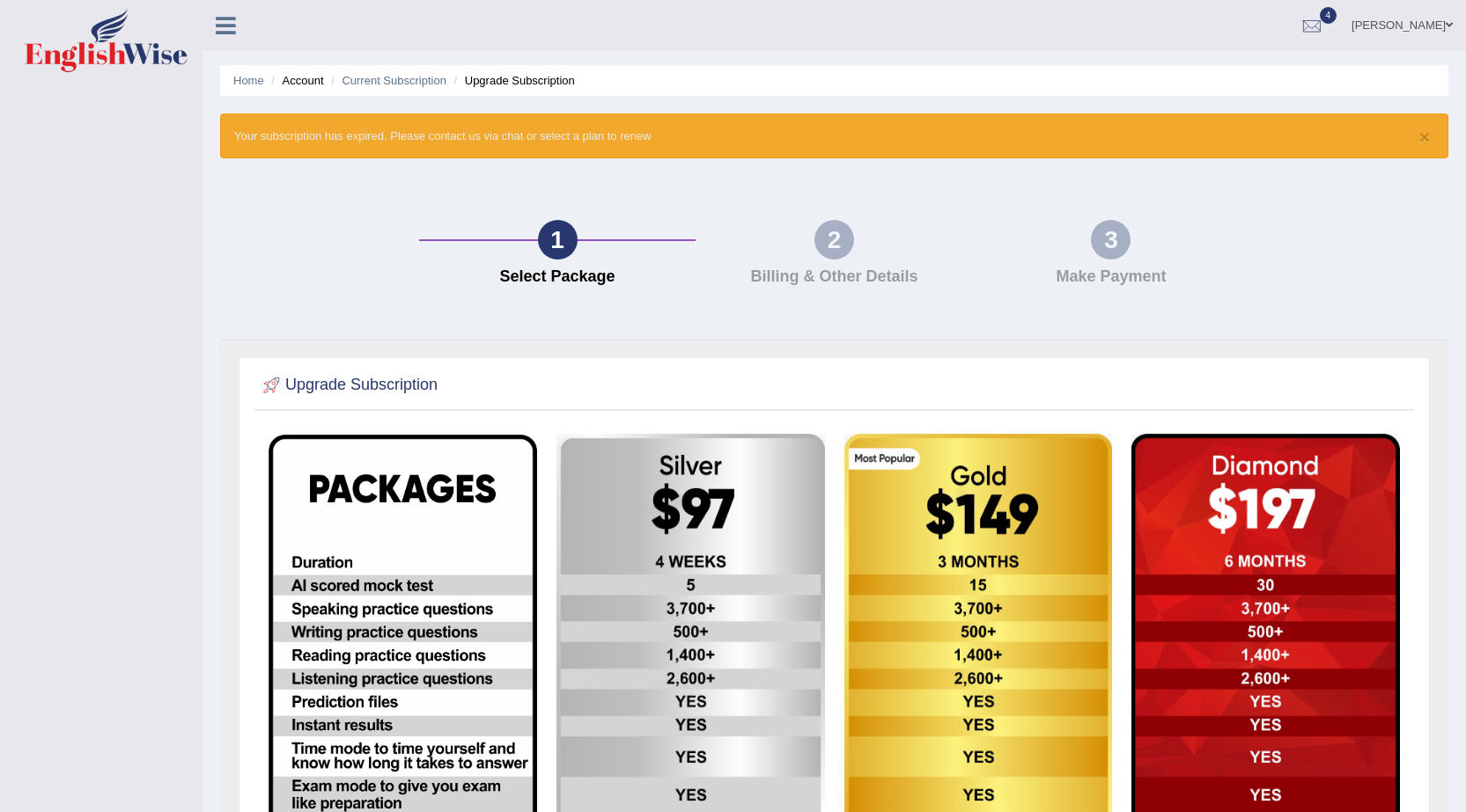
click at [227, 24] on icon at bounding box center [225, 26] width 20 height 23
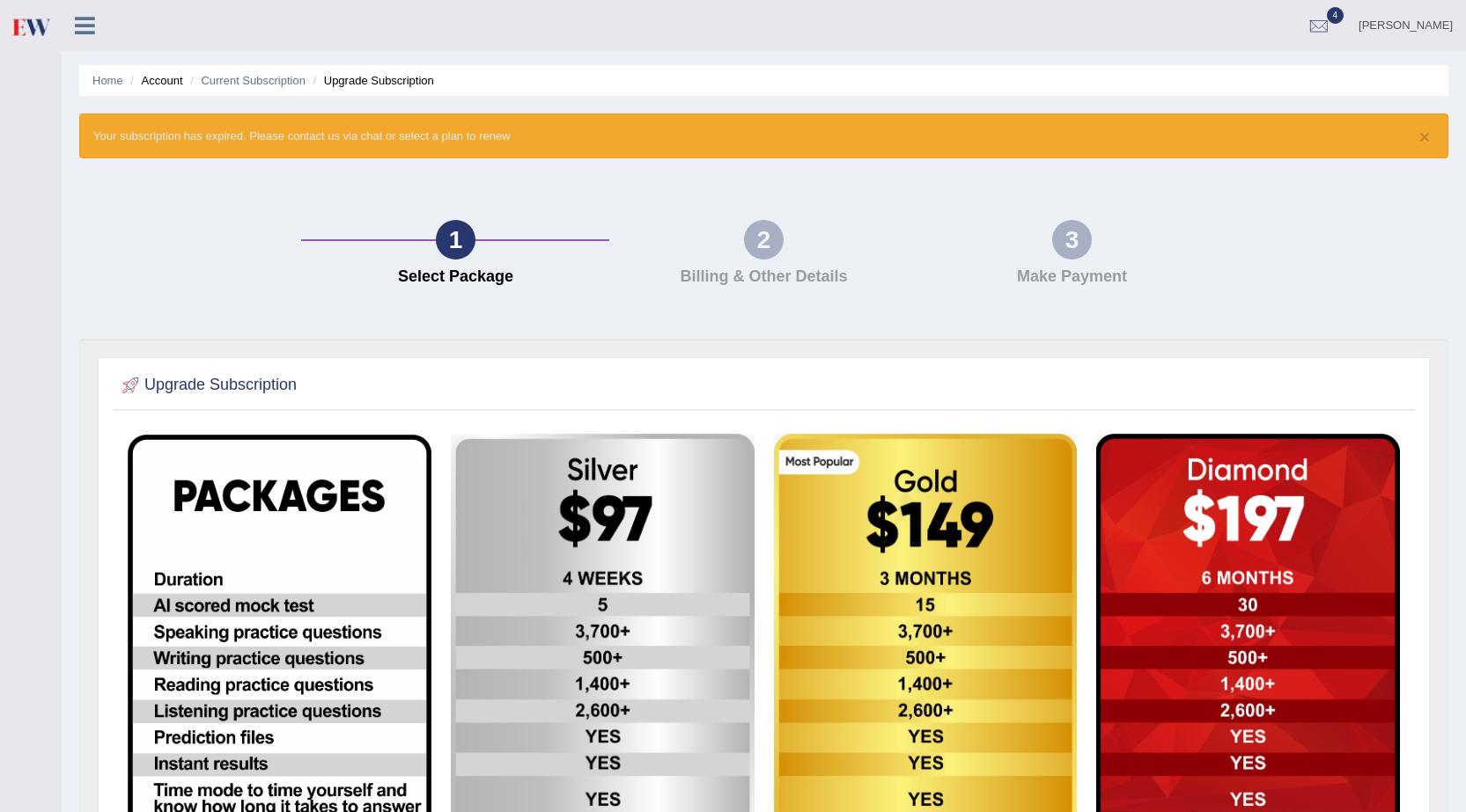
click at [171, 77] on li "Account" at bounding box center [154, 79] width 56 height 16
click at [167, 80] on li "Account" at bounding box center [154, 79] width 56 height 16
click at [175, 74] on li "Account" at bounding box center [154, 79] width 56 height 16
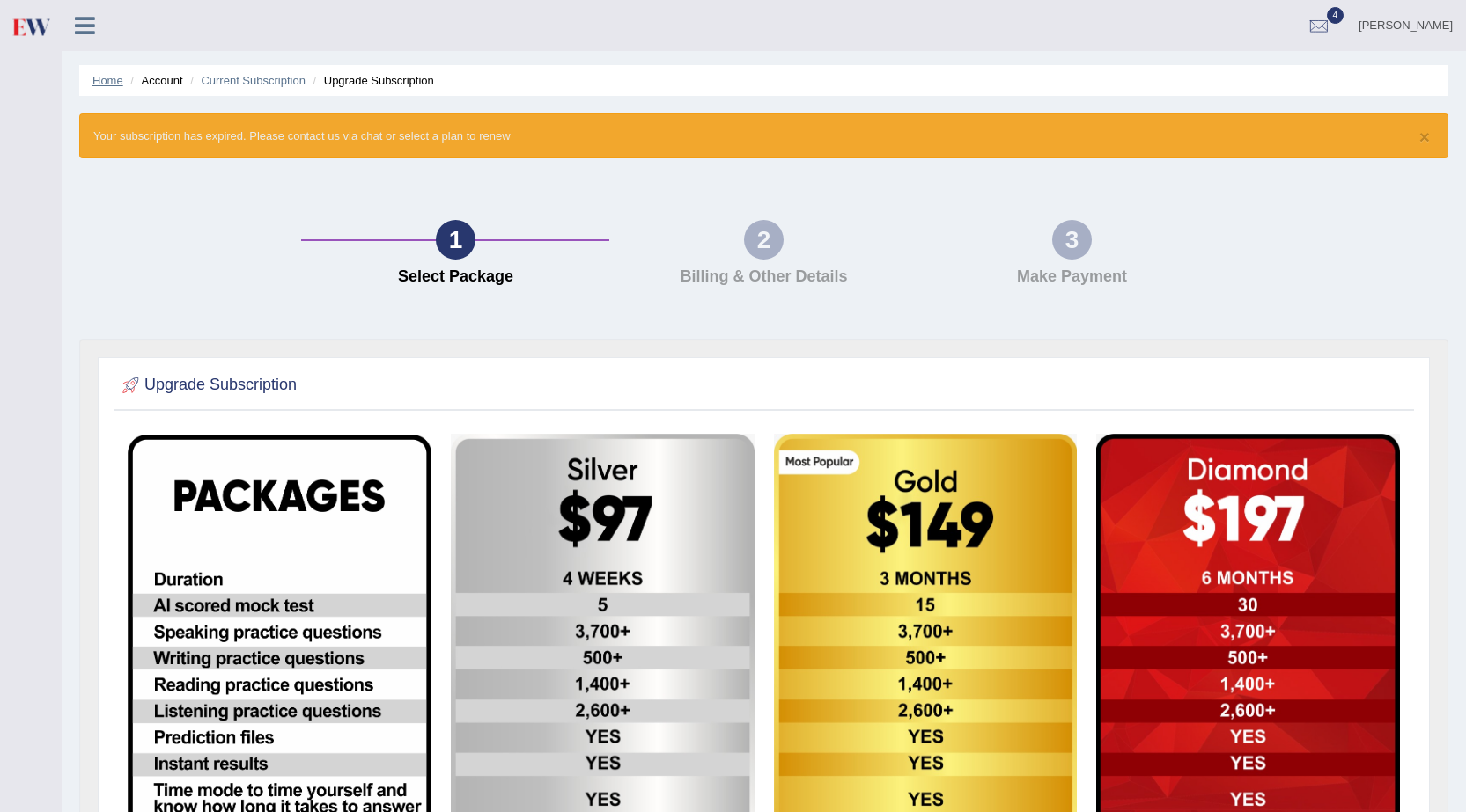
click at [111, 81] on link "Home" at bounding box center [108, 80] width 31 height 13
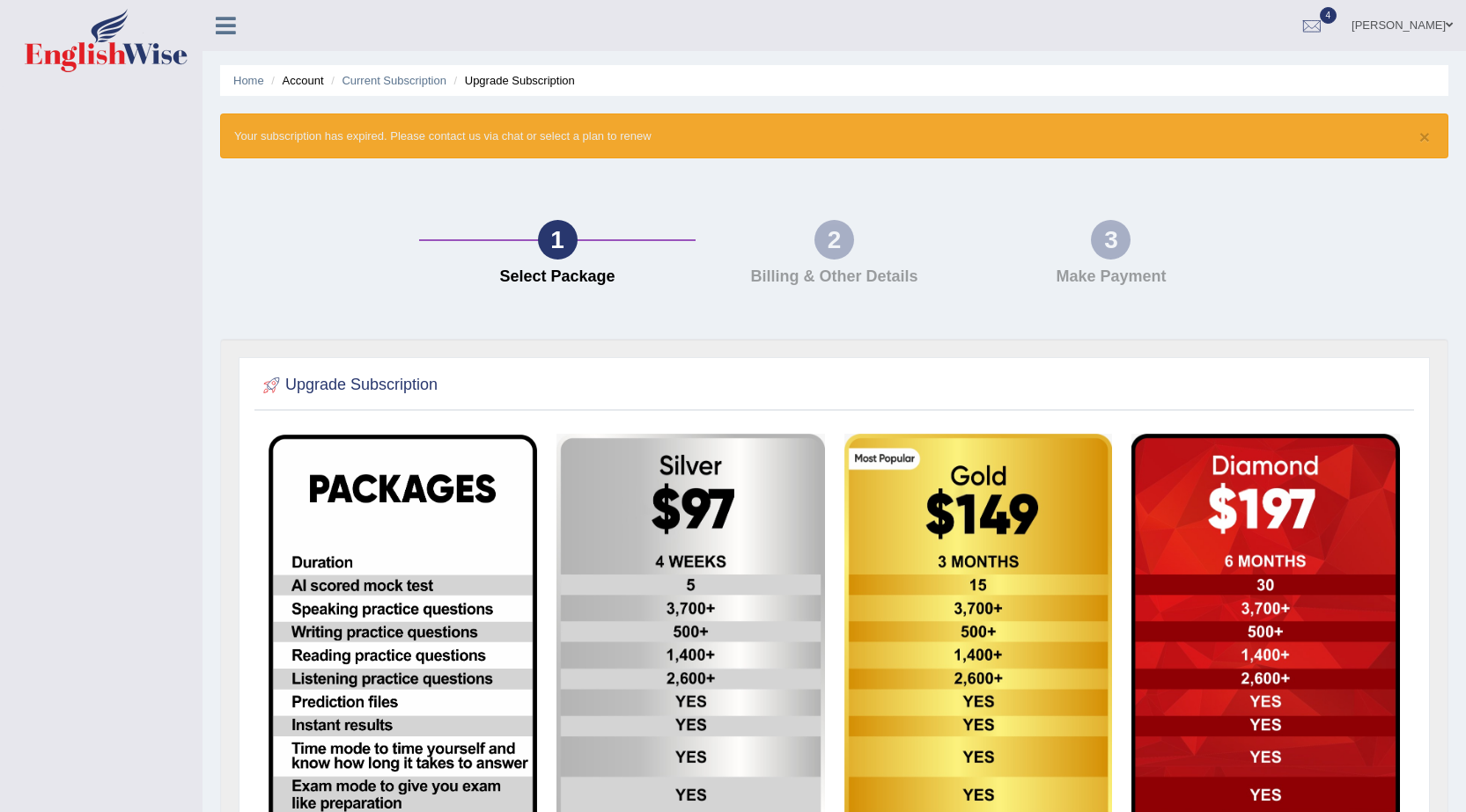
click at [1389, 27] on link "[PERSON_NAME]" at bounding box center [1402, 23] width 127 height 46
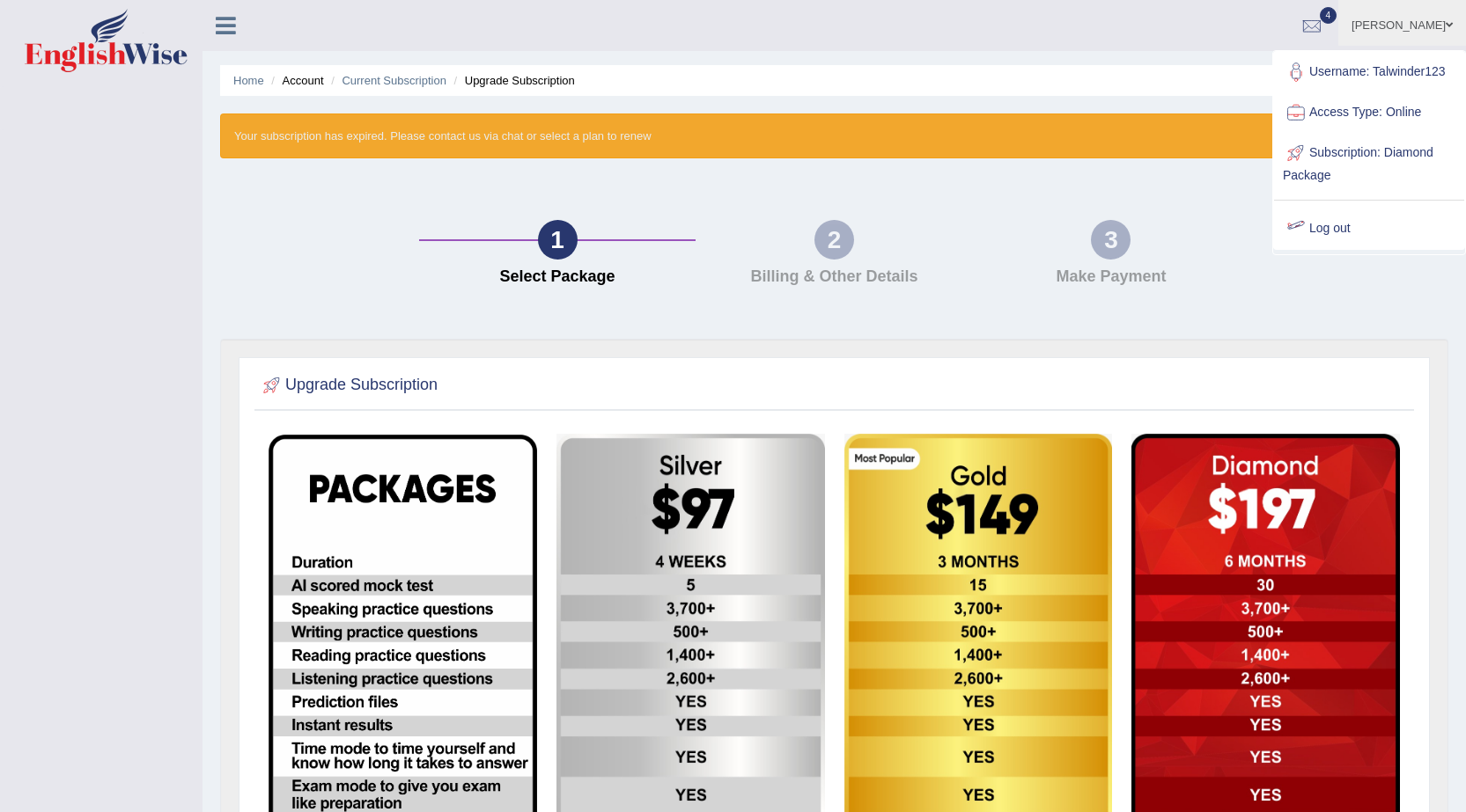
click at [1370, 269] on div "1 Select Package 2 Billing & Other Details 3 Make Payment" at bounding box center [834, 257] width 1246 height 163
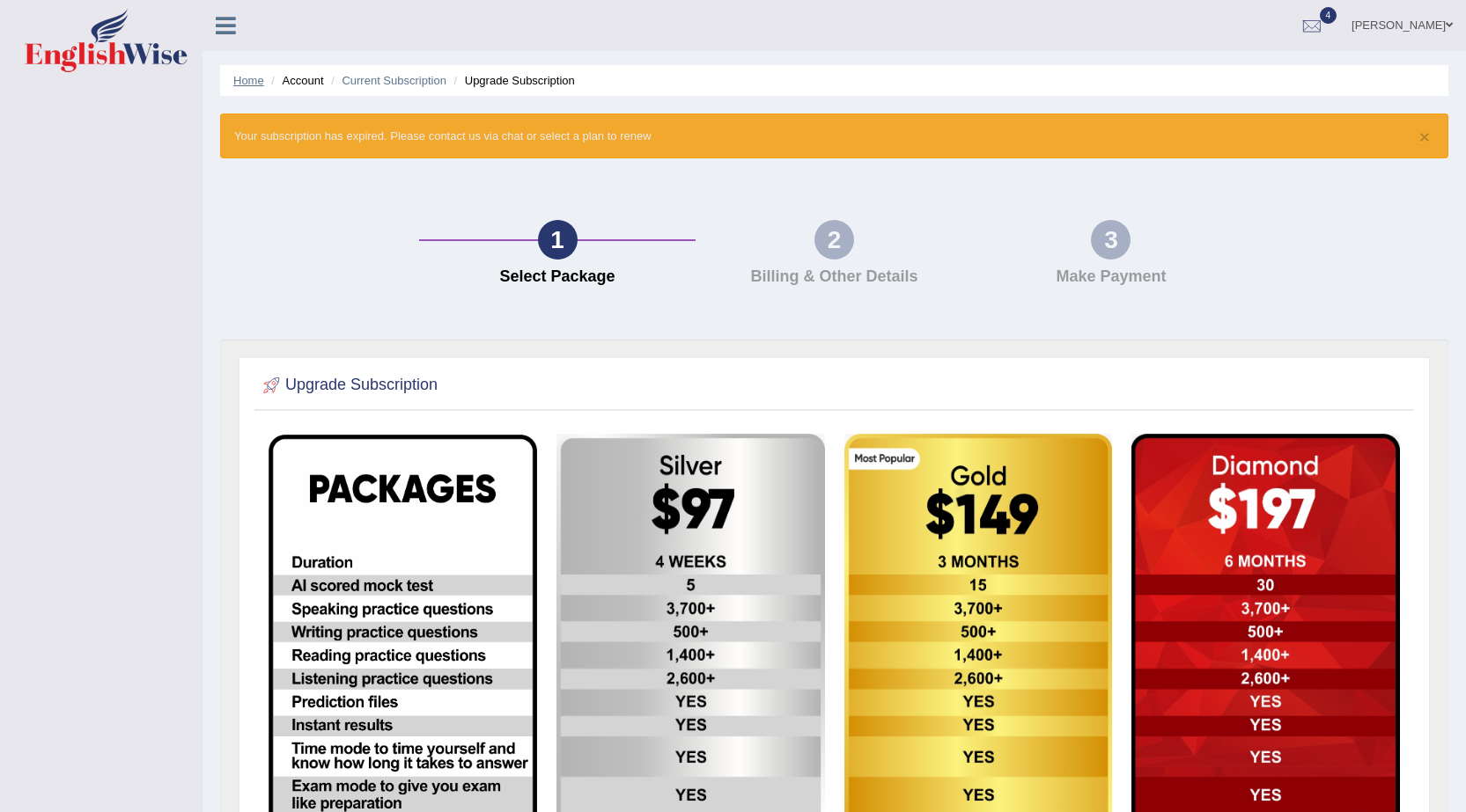
click at [247, 78] on link "Home" at bounding box center [249, 80] width 31 height 13
click at [831, 258] on div "2" at bounding box center [833, 239] width 39 height 39
click at [1325, 29] on div at bounding box center [1312, 27] width 27 height 27
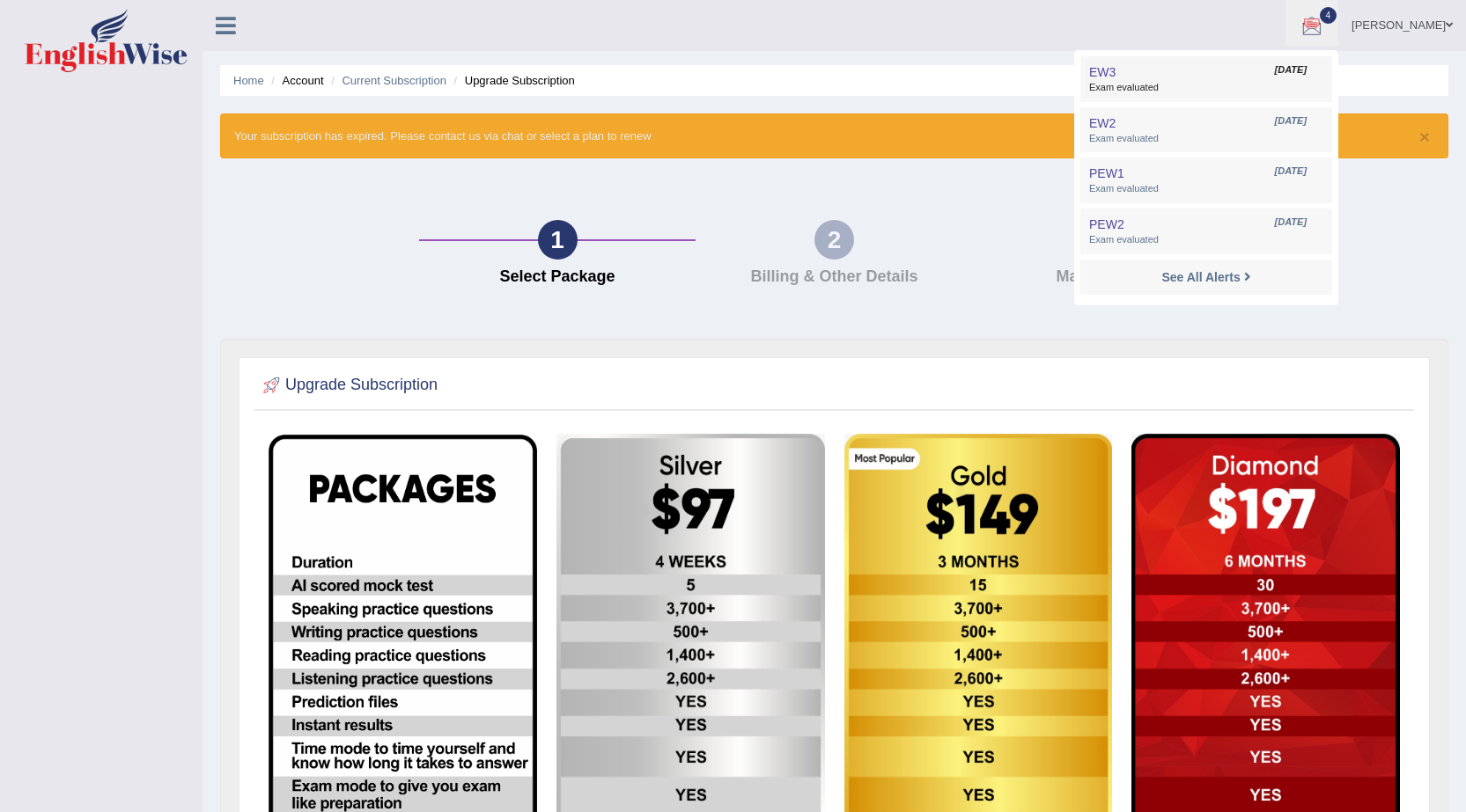
click at [1244, 83] on span "Exam evaluated" at bounding box center [1206, 88] width 234 height 14
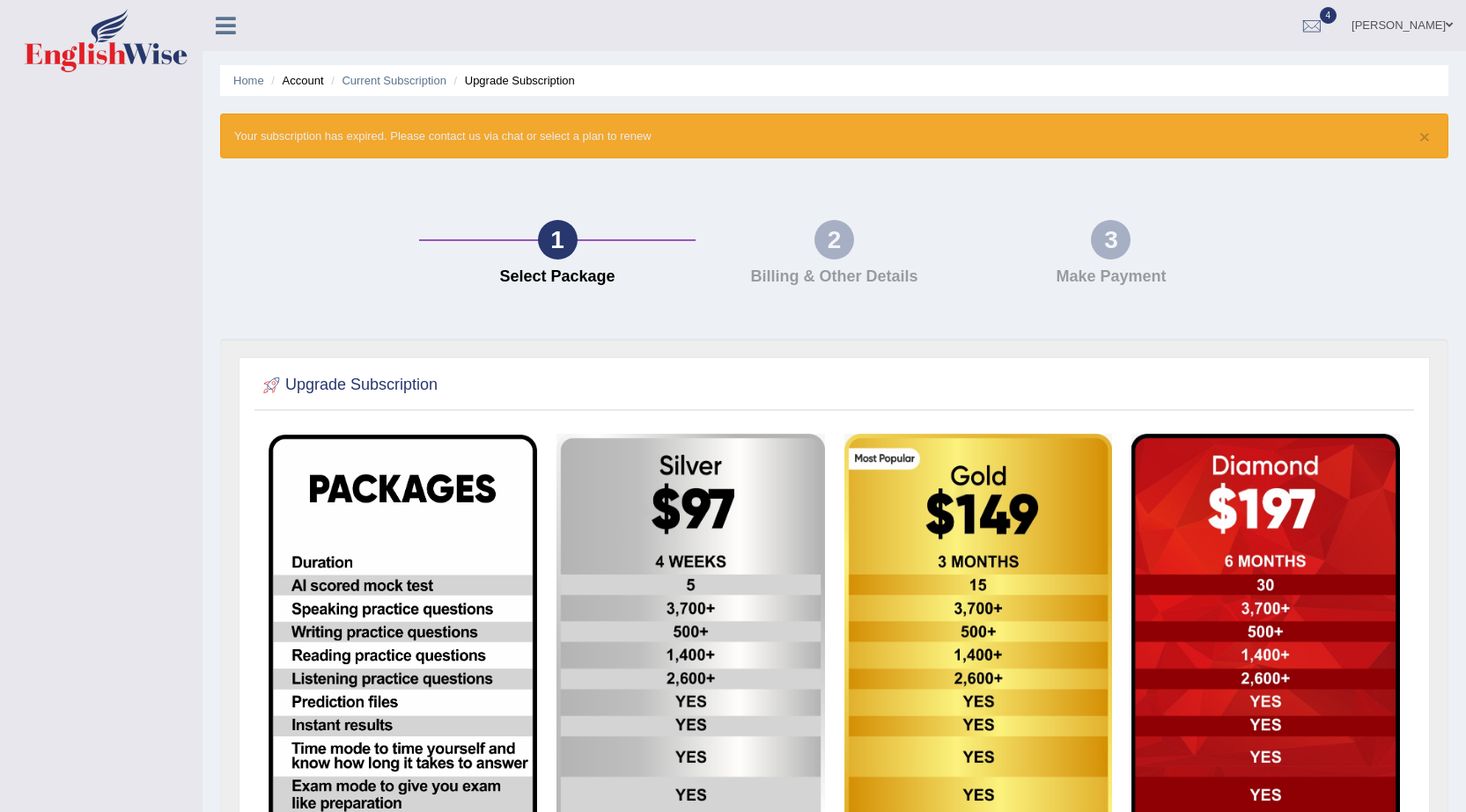
click at [1339, 24] on link "4" at bounding box center [1311, 23] width 53 height 46
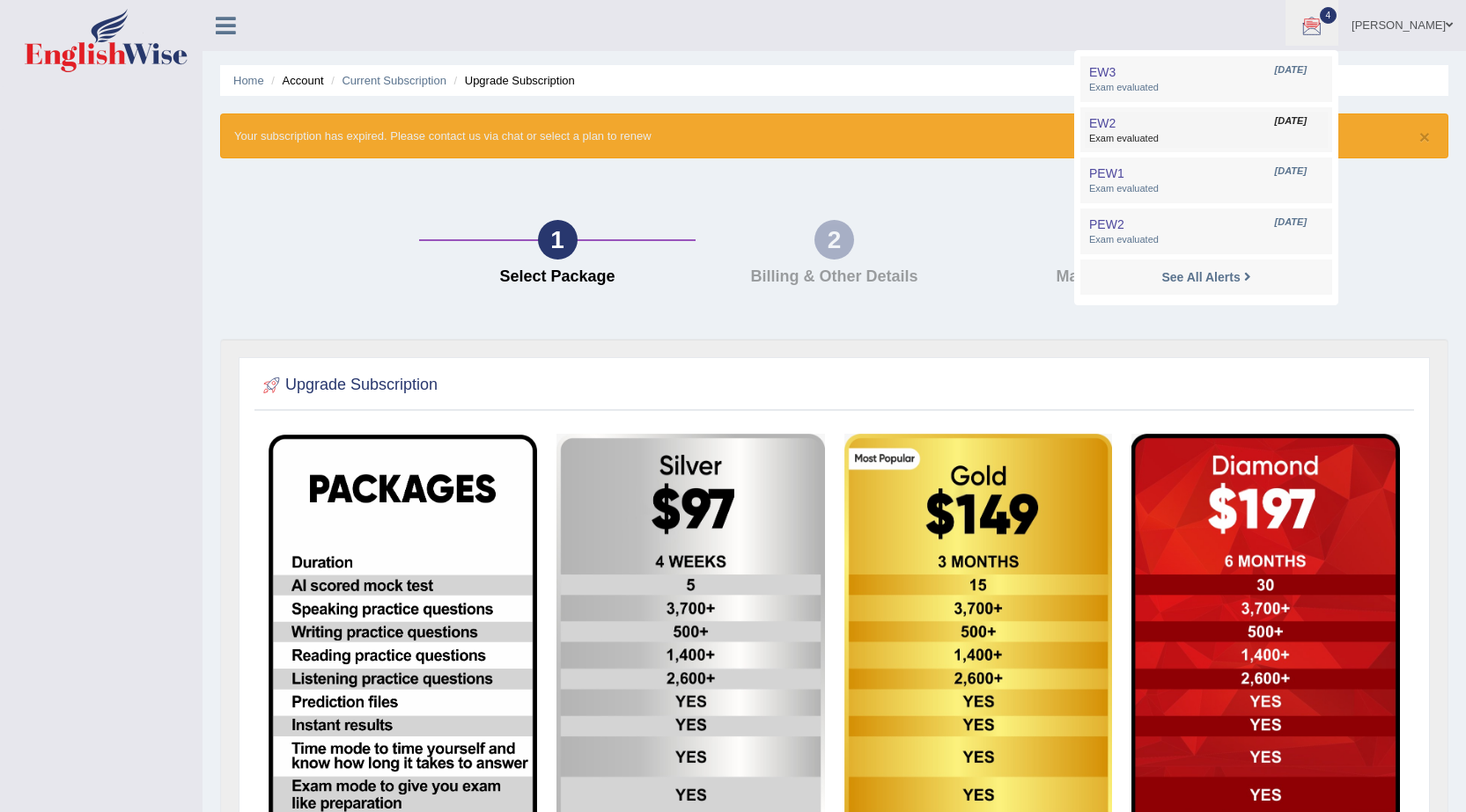
click at [1260, 122] on link "EW2 Aug 26, 2024 Exam evaluated" at bounding box center [1207, 130] width 243 height 37
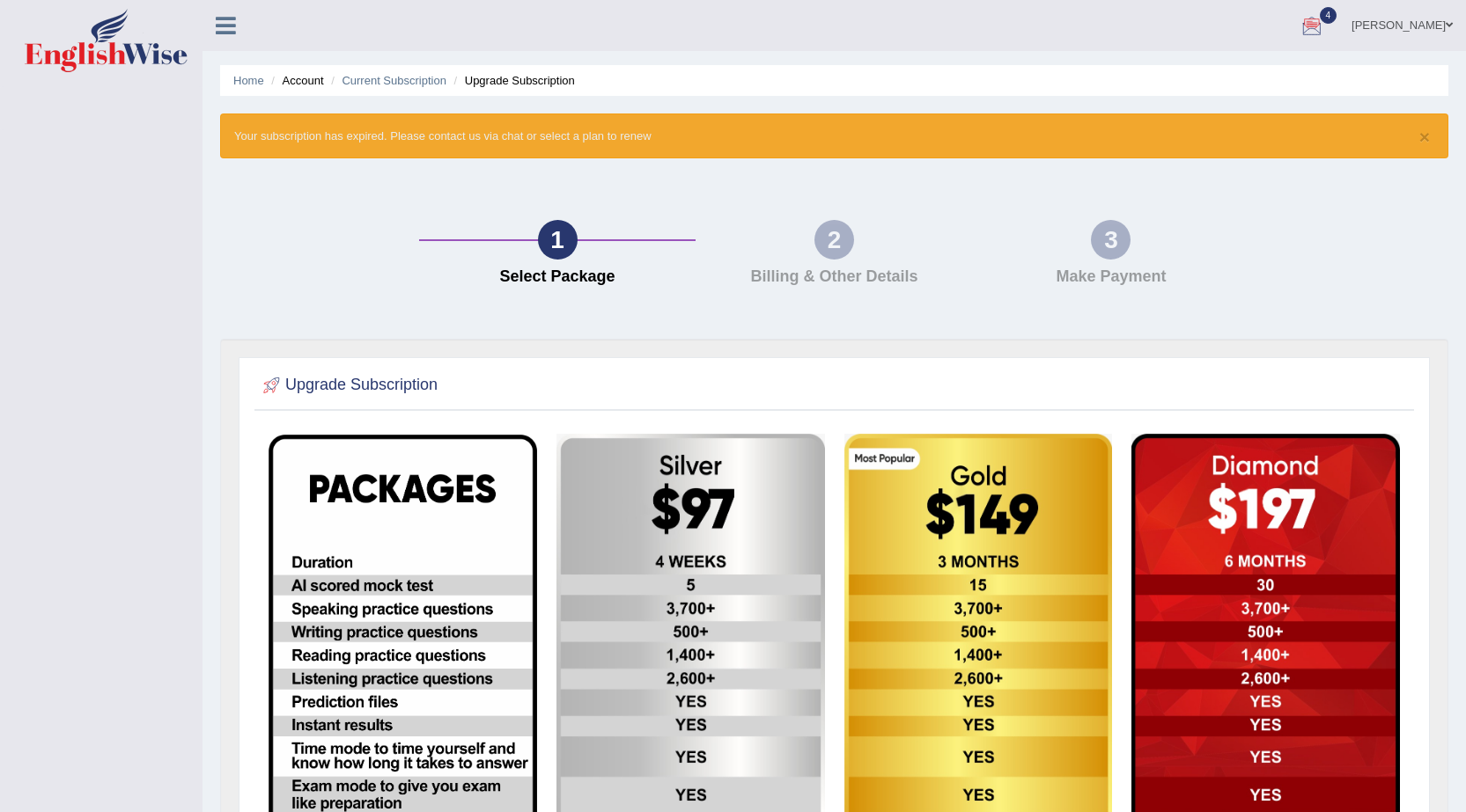
drag, startPoint x: 1341, startPoint y: 219, endPoint x: 1330, endPoint y: 220, distance: 11.0
click at [1341, 220] on div "1 Select Package 2 Billing & Other Details 3 Make Payment" at bounding box center [834, 257] width 1246 height 163
click at [249, 77] on link "Home" at bounding box center [249, 80] width 31 height 13
click at [411, 82] on link "Current Subscription" at bounding box center [394, 80] width 105 height 13
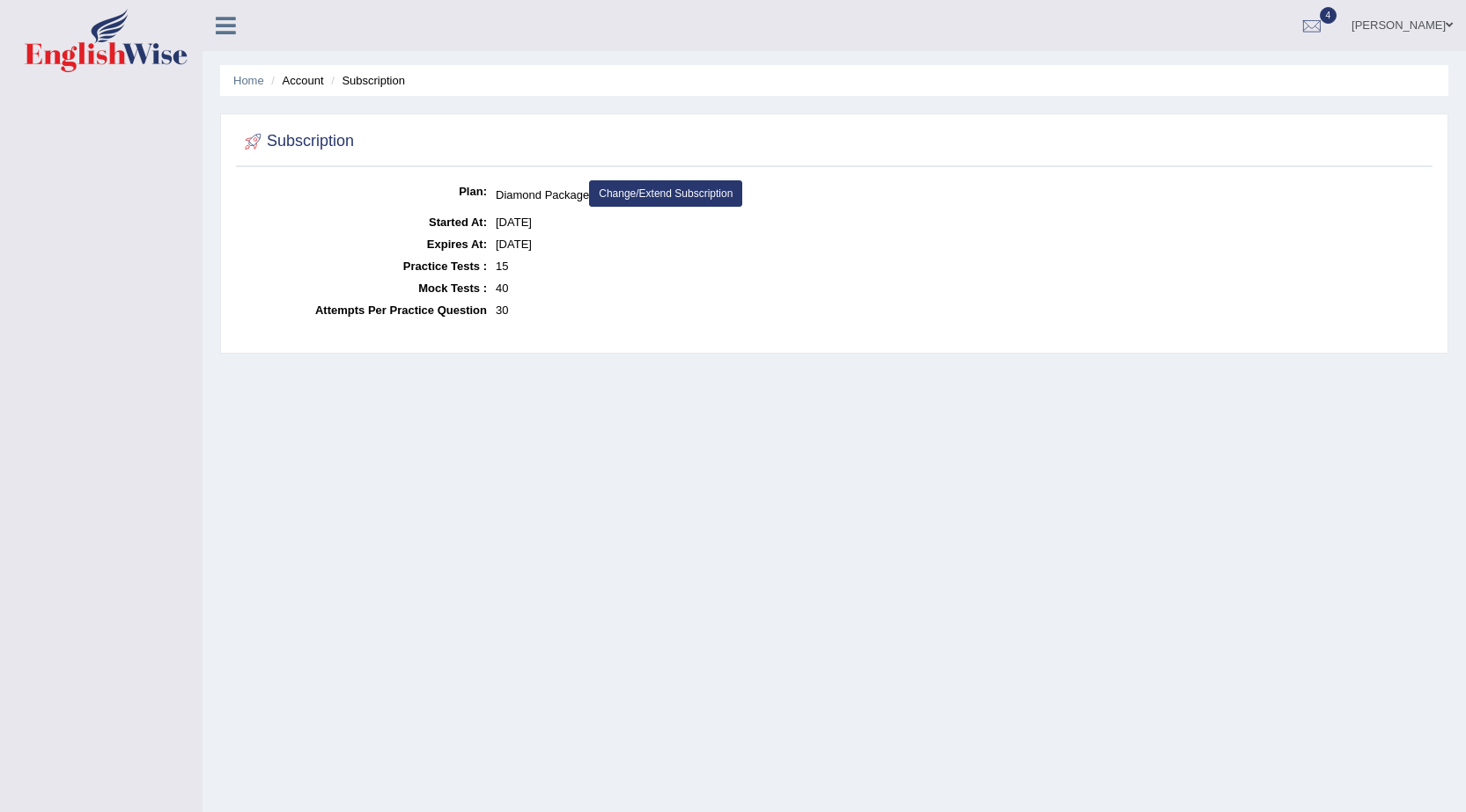
click at [265, 80] on ul "Home Account Subscription" at bounding box center [834, 80] width 1229 height 31
click at [250, 86] on link "Home" at bounding box center [249, 80] width 31 height 13
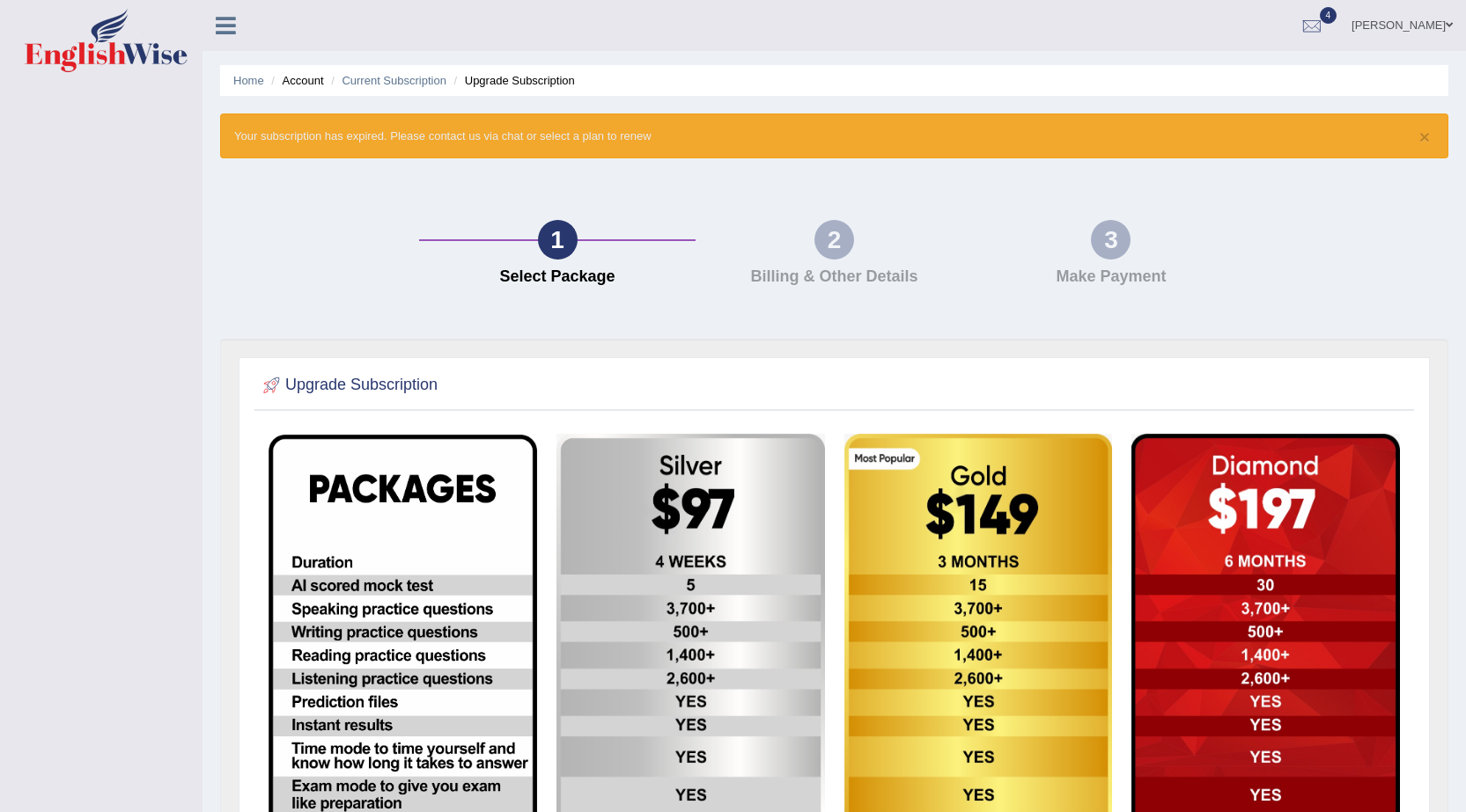
click at [215, 34] on icon at bounding box center [225, 26] width 20 height 23
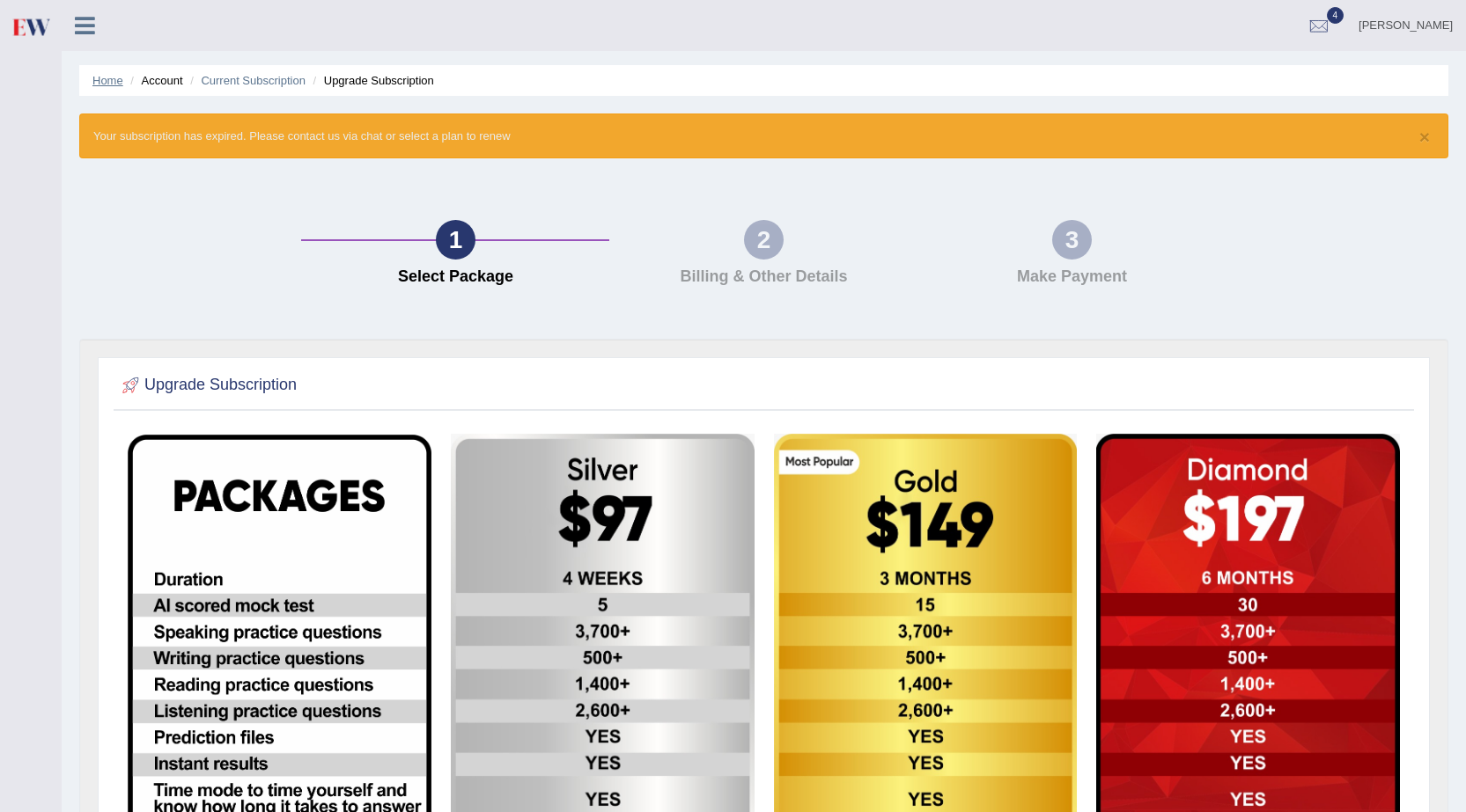
click at [106, 81] on link "Home" at bounding box center [108, 80] width 31 height 13
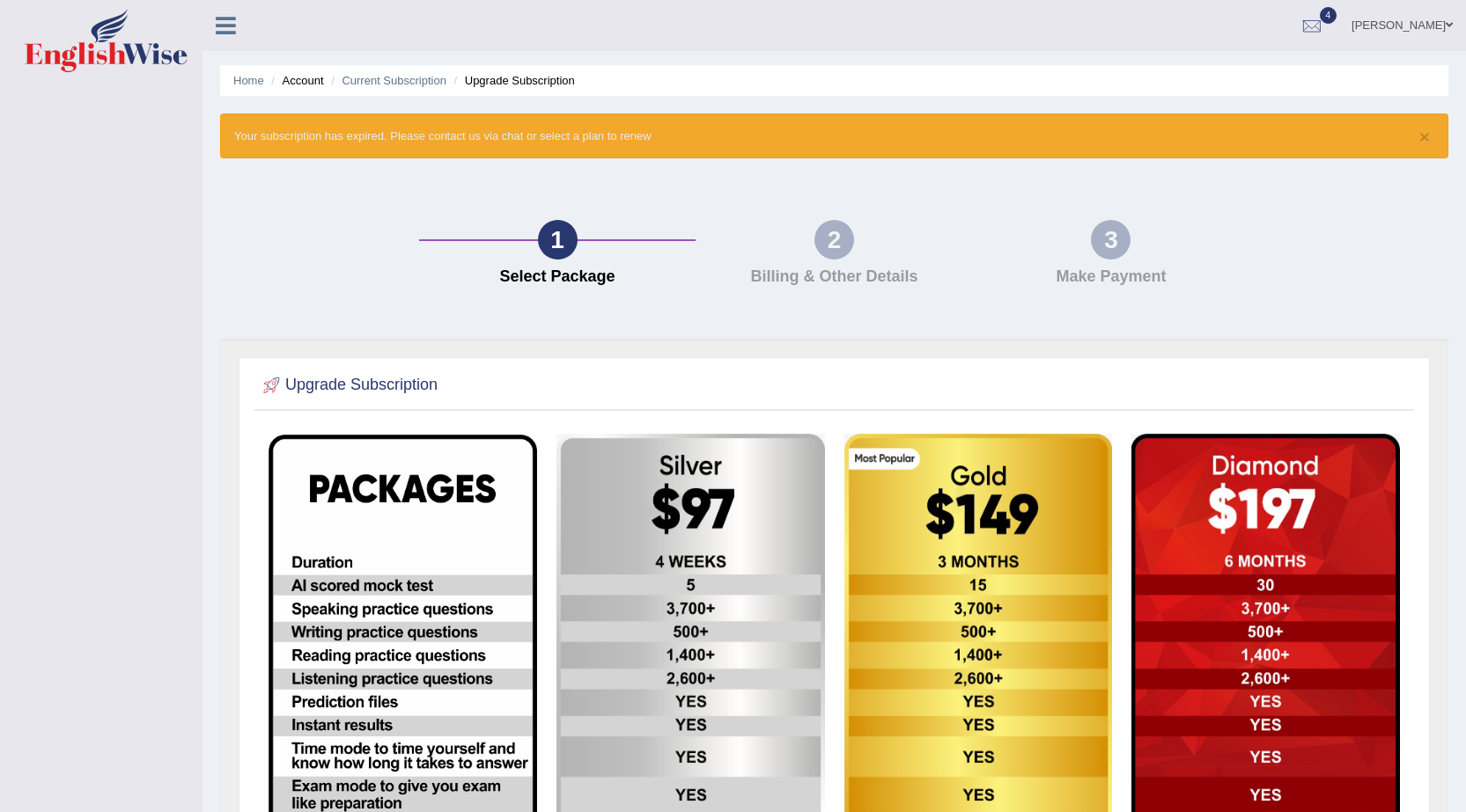
scroll to position [362, 0]
